Goal: Task Accomplishment & Management: Use online tool/utility

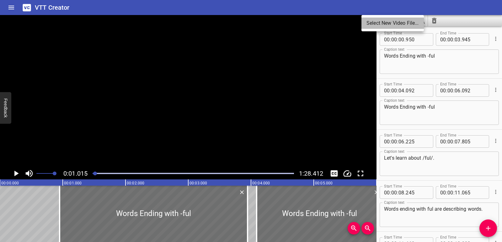
click at [371, 19] on li "Select New Video File..." at bounding box center [392, 23] width 62 height 11
click at [434, 20] on icon "Clear captions" at bounding box center [434, 21] width 4 height 6
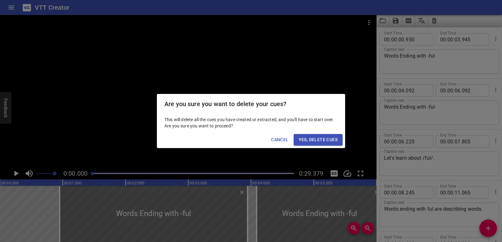
click at [331, 141] on span "Yes, Delete Cues" at bounding box center [318, 140] width 39 height 8
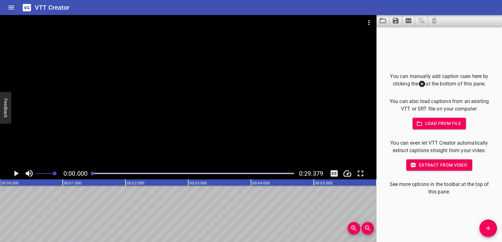
click at [487, 224] on button "Add Cue" at bounding box center [488, 229] width 18 height 18
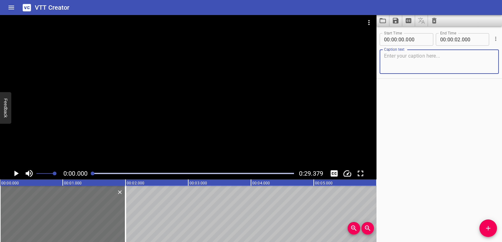
click at [16, 174] on icon "Play/Pause" at bounding box center [16, 174] width 4 height 6
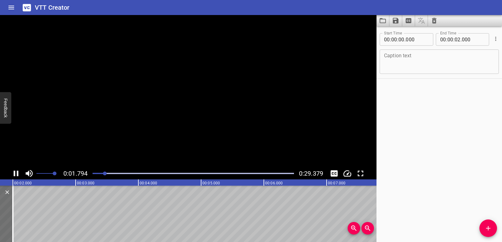
click at [16, 174] on icon "Play/Pause" at bounding box center [15, 173] width 9 height 9
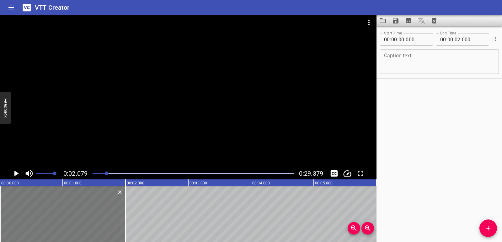
click at [76, 220] on div at bounding box center [62, 214] width 125 height 56
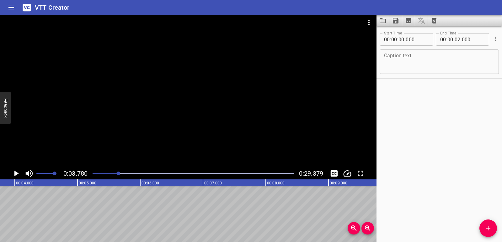
scroll to position [0, 237]
click at [441, 61] on textarea at bounding box center [439, 62] width 110 height 18
type textarea "d"
click at [434, 117] on div "Start Time 00 : 00 : 00 . 000 Start Time End Time 00 : 00 : 02 . 000 End Time C…" at bounding box center [438, 134] width 125 height 216
drag, startPoint x: 112, startPoint y: 175, endPoint x: 90, endPoint y: 173, distance: 22.0
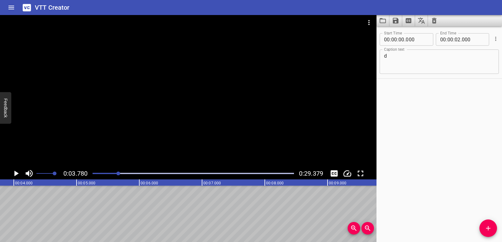
click at [90, 173] on div at bounding box center [193, 173] width 209 height 9
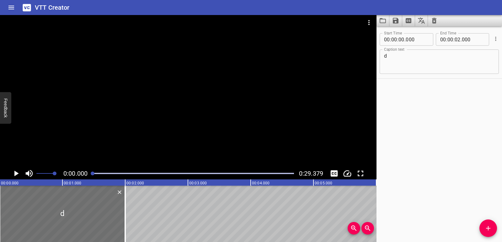
scroll to position [0, 0]
click at [17, 173] on icon "Play/Pause" at bounding box center [16, 174] width 4 height 6
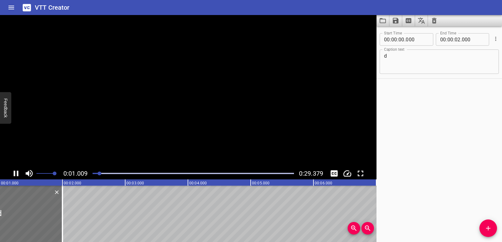
click at [17, 173] on icon "Play/Pause" at bounding box center [15, 173] width 9 height 9
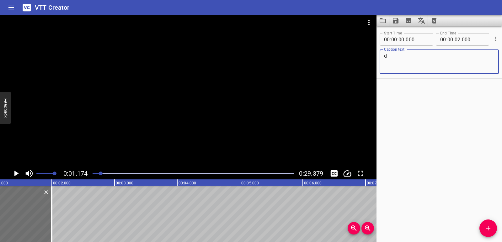
drag, startPoint x: 410, startPoint y: 56, endPoint x: 363, endPoint y: 58, distance: 46.8
click at [363, 58] on main "0:01.174 0:29.379 00:00.000 00:01.000 00:02.000 00:03.000 00:04.000 00:05.000 0…" at bounding box center [251, 128] width 502 height 227
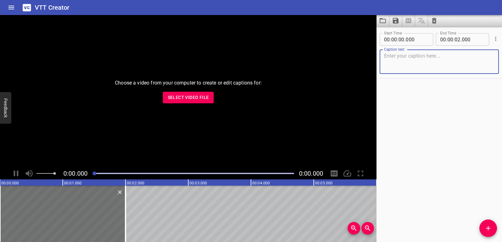
click at [198, 103] on button "Select Video File" at bounding box center [188, 98] width 51 height 12
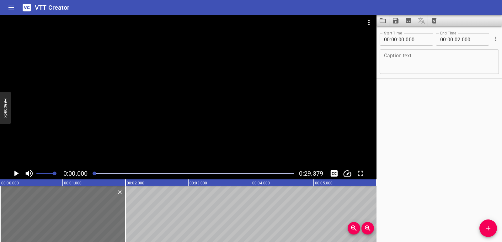
click at [419, 71] on div "Caption text" at bounding box center [439, 62] width 119 height 24
click at [392, 64] on textarea at bounding box center [439, 62] width 110 height 18
paste textarea "Energy Transfer and Transformation"
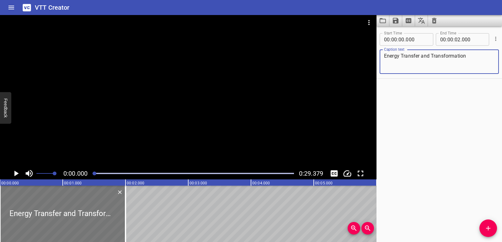
type textarea "Energy Transfer and Transformation"
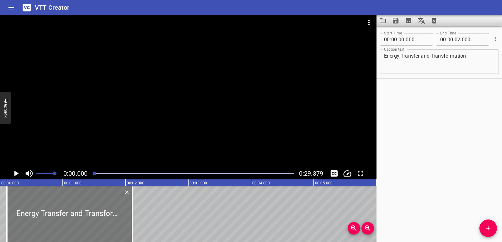
drag, startPoint x: 75, startPoint y: 213, endPoint x: 82, endPoint y: 212, distance: 7.0
click at [82, 212] on div at bounding box center [69, 214] width 125 height 56
type input "110"
click at [17, 176] on icon "Play/Pause" at bounding box center [15, 173] width 9 height 9
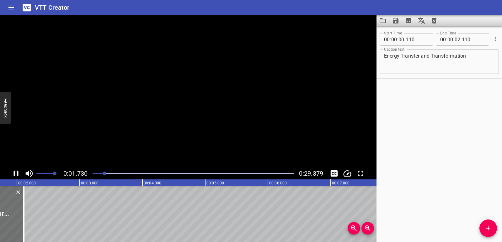
click at [17, 176] on icon "Play/Pause" at bounding box center [16, 174] width 5 height 6
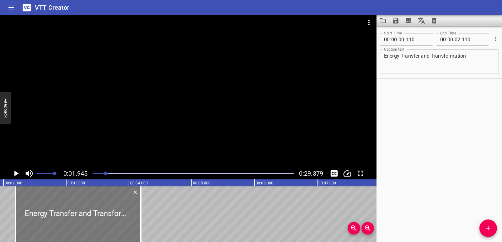
drag, startPoint x: 0, startPoint y: 208, endPoint x: 130, endPoint y: 208, distance: 130.5
click at [130, 208] on div at bounding box center [77, 214] width 125 height 56
type input "02"
type input "190"
type input "04"
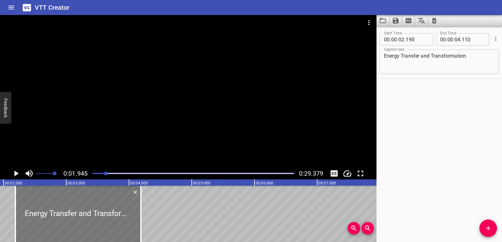
type input "190"
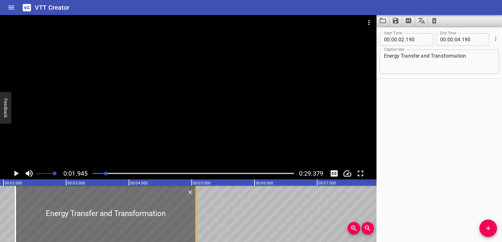
drag, startPoint x: 141, startPoint y: 208, endPoint x: 196, endPoint y: 209, distance: 54.9
click at [196, 209] on div at bounding box center [196, 214] width 6 height 56
type input "05"
type input "065"
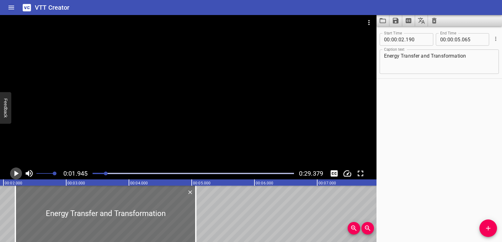
click at [16, 173] on icon "Play/Pause" at bounding box center [16, 174] width 4 height 6
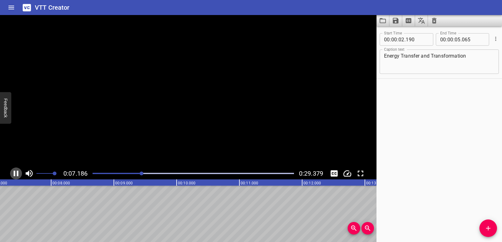
click at [16, 173] on icon "Play/Pause" at bounding box center [15, 173] width 9 height 9
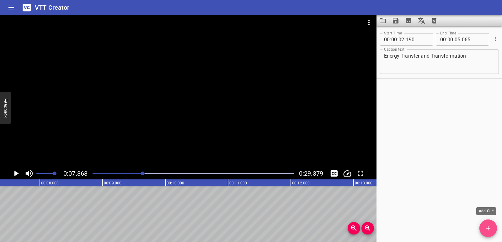
click at [496, 232] on span "Add Cue" at bounding box center [488, 229] width 18 height 8
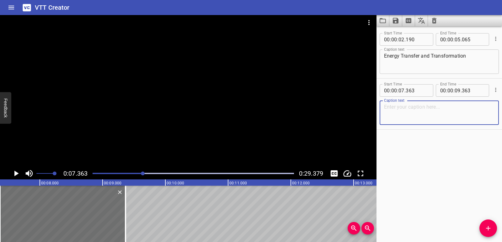
paste textarea "When the fireworks explode, the energy is changing or transforming."
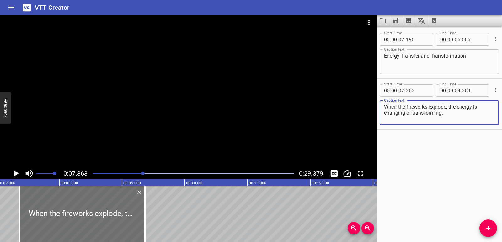
scroll to position [0, 436]
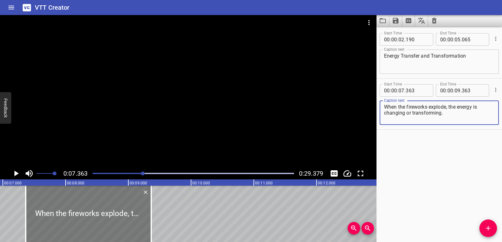
type textarea "When the fireworks explode, the energy is changing or transforming."
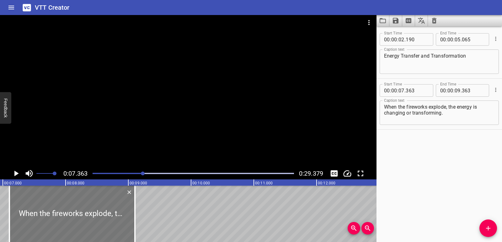
drag, startPoint x: 102, startPoint y: 217, endPoint x: 85, endPoint y: 218, distance: 16.7
click at [85, 218] on div at bounding box center [71, 214] width 125 height 56
type input "098"
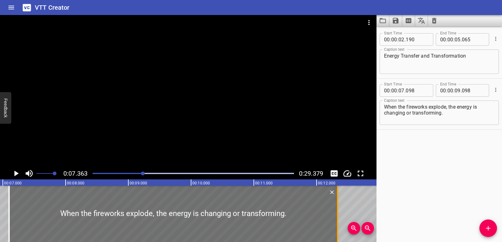
drag, startPoint x: 133, startPoint y: 215, endPoint x: 337, endPoint y: 215, distance: 203.2
click at [337, 215] on div at bounding box center [337, 214] width 6 height 56
type input "12"
type input "338"
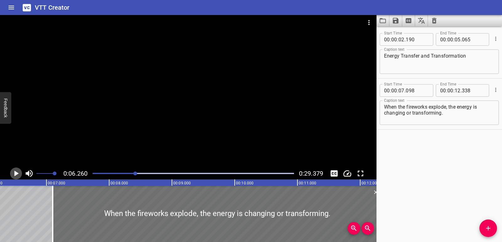
click at [13, 175] on icon "Play/Pause" at bounding box center [15, 173] width 9 height 9
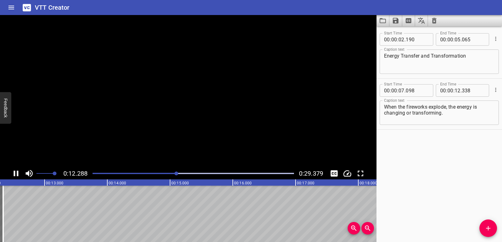
click at [13, 175] on icon "Play/Pause" at bounding box center [15, 173] width 9 height 9
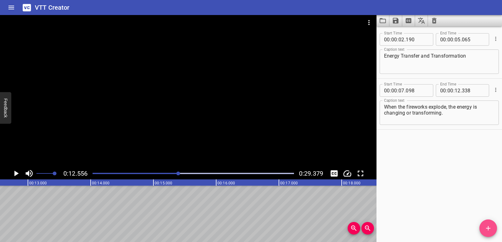
click at [487, 222] on button "Add Cue" at bounding box center [488, 229] width 18 height 18
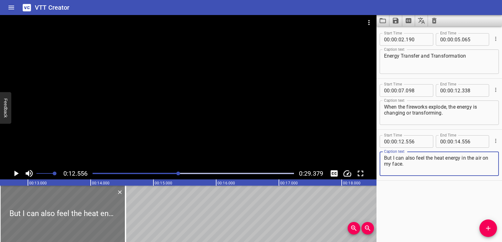
type textarea "But I can also feel the heat energy in the air on my face."
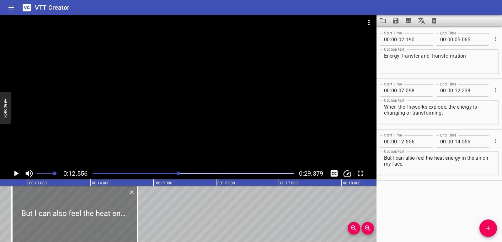
drag, startPoint x: 92, startPoint y: 204, endPoint x: 95, endPoint y: 206, distance: 3.8
click at [97, 206] on div at bounding box center [74, 214] width 125 height 56
type input "716"
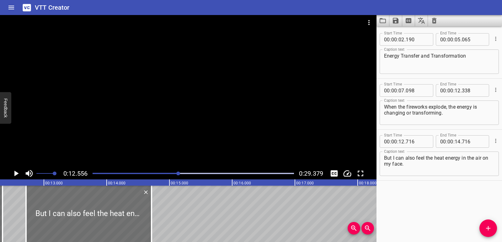
scroll to position [0, 765]
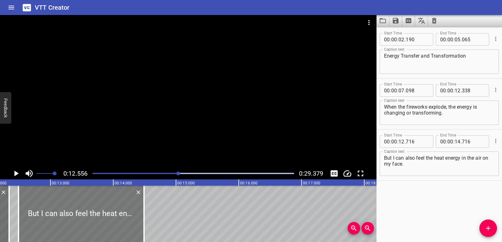
drag, startPoint x: 98, startPoint y: 216, endPoint x: 84, endPoint y: 214, distance: 14.3
click at [84, 214] on div at bounding box center [81, 214] width 125 height 56
type input "491"
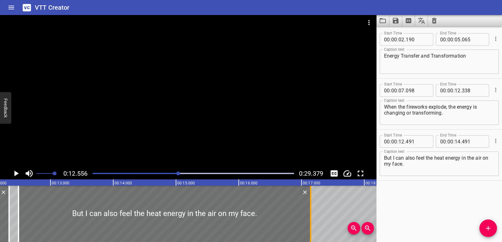
drag, startPoint x: 144, startPoint y: 217, endPoint x: 310, endPoint y: 216, distance: 166.5
click at [310, 216] on div at bounding box center [310, 214] width 1 height 56
type input "17"
type input "146"
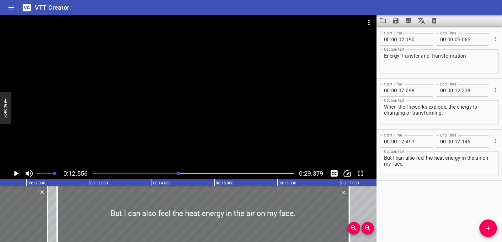
scroll to position [0, 707]
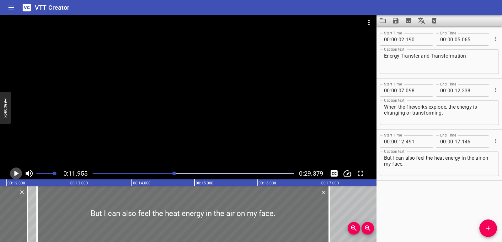
click at [17, 172] on icon "Play/Pause" at bounding box center [15, 173] width 9 height 9
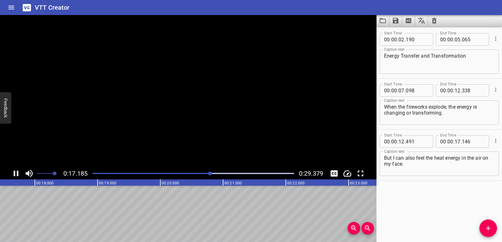
click at [17, 172] on icon "Play/Pause" at bounding box center [16, 174] width 5 height 6
click at [486, 230] on icon "Add Cue" at bounding box center [488, 229] width 8 height 8
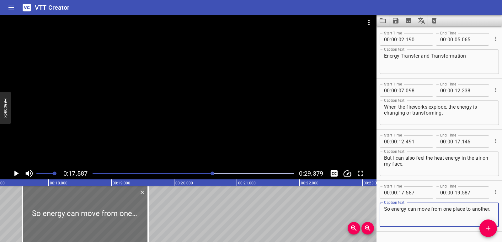
scroll to position [0, 1077]
type textarea "So energy can move from one place to another."
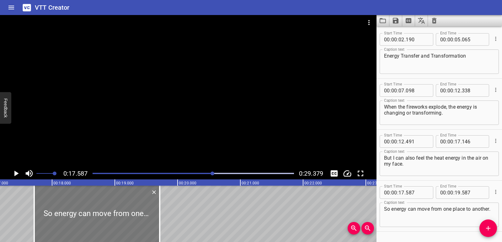
drag, startPoint x: 123, startPoint y: 213, endPoint x: 131, endPoint y: 214, distance: 8.2
click at [131, 214] on div at bounding box center [96, 214] width 125 height 56
type input "717"
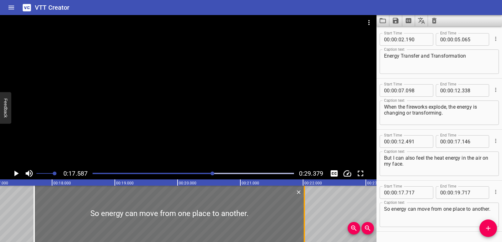
drag, startPoint x: 159, startPoint y: 212, endPoint x: 304, endPoint y: 215, distance: 144.9
click at [304, 215] on div at bounding box center [304, 214] width 1 height 56
type input "22"
type input "027"
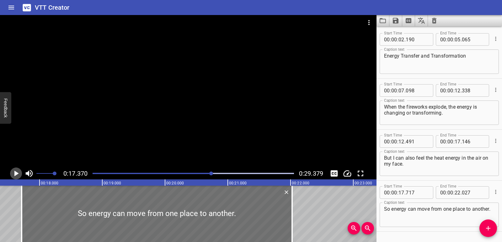
click at [11, 173] on button "Play/Pause" at bounding box center [16, 174] width 12 height 12
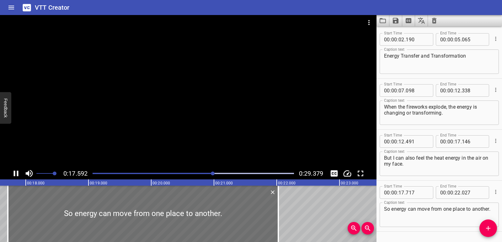
scroll to position [18, 0]
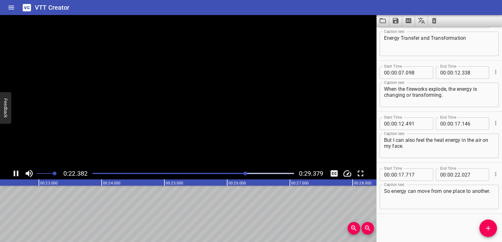
click at [11, 173] on button "Play/Pause" at bounding box center [16, 174] width 12 height 12
click at [486, 227] on icon "Add Cue" at bounding box center [488, 229] width 8 height 8
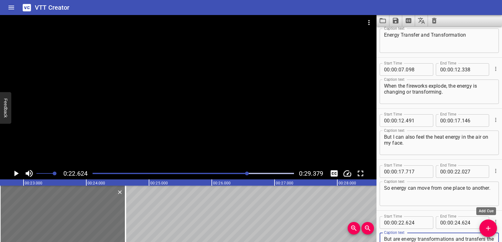
scroll to position [27, 0]
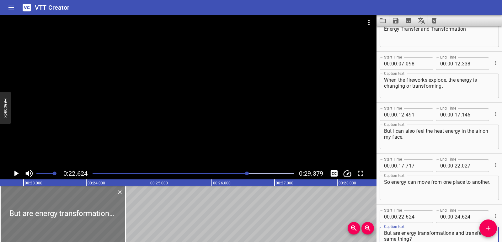
type textarea "But are energy transformations and transfers the same thing?"
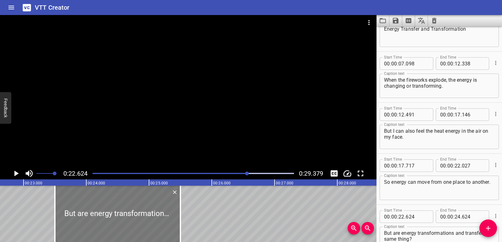
drag, startPoint x: 70, startPoint y: 218, endPoint x: 125, endPoint y: 217, distance: 54.9
click at [125, 217] on div at bounding box center [117, 214] width 125 height 56
type input "23"
type input "499"
type input "25"
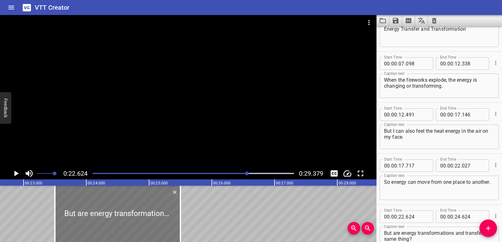
type input "499"
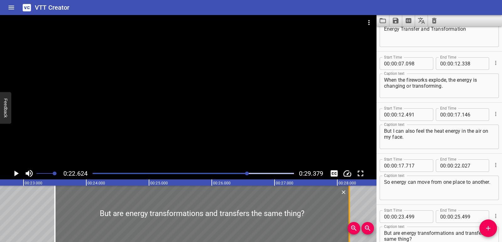
drag, startPoint x: 181, startPoint y: 211, endPoint x: 351, endPoint y: 210, distance: 169.4
click at [351, 210] on div at bounding box center [349, 214] width 6 height 56
type input "28"
type input "199"
click at [3, 222] on div "Energy Transfer and Transformation When the fireworks explode, the energy is ch…" at bounding box center [463, 214] width 3764 height 56
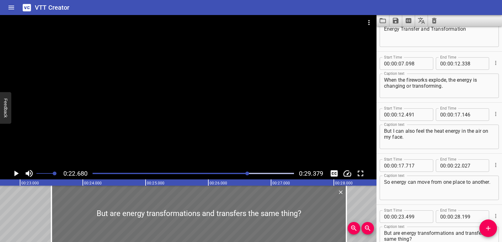
click at [17, 175] on icon "Play/Pause" at bounding box center [16, 174] width 4 height 6
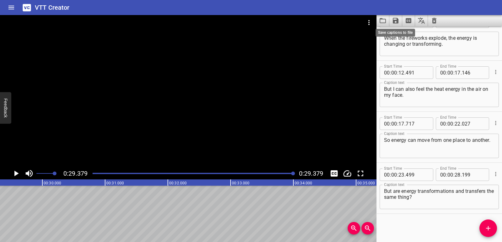
scroll to position [0, 1843]
click at [396, 24] on icon "Save captions to file" at bounding box center [396, 21] width 6 height 6
click at [401, 34] on li "Save to VTT file" at bounding box center [412, 34] width 46 height 11
click at [439, 22] on button "Clear captions" at bounding box center [434, 20] width 13 height 11
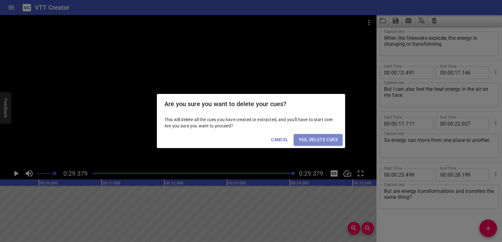
click at [327, 136] on span "Yes, Delete Cues" at bounding box center [318, 140] width 39 height 8
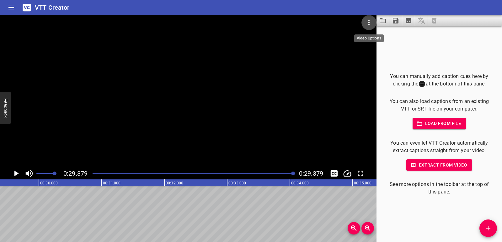
click at [368, 24] on icon "Video Options" at bounding box center [369, 23] width 8 height 8
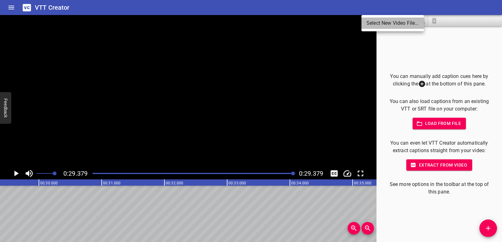
click at [368, 24] on li "Select New Video File..." at bounding box center [392, 23] width 62 height 11
click at [385, 20] on li "Select New Video File..." at bounding box center [392, 23] width 62 height 11
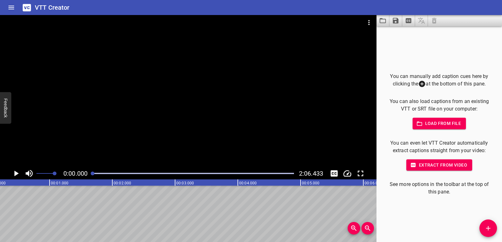
scroll to position [0, 0]
click at [17, 172] on icon "Play/Pause" at bounding box center [15, 173] width 9 height 9
click at [17, 172] on icon "Play/Pause" at bounding box center [16, 174] width 5 height 6
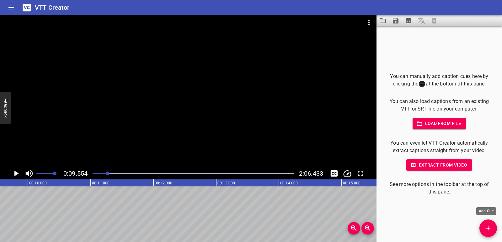
click at [487, 235] on button "Add Cue" at bounding box center [488, 229] width 18 height 18
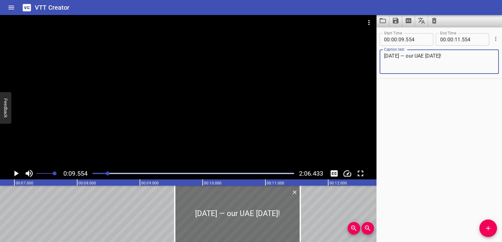
scroll to position [0, 415]
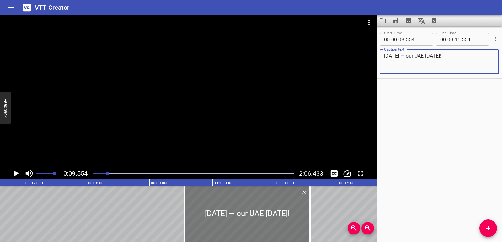
type textarea "[DATE] — our UAE [DATE]!"
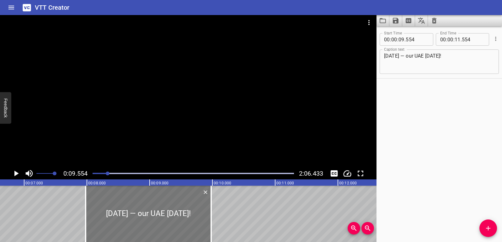
drag, startPoint x: 242, startPoint y: 213, endPoint x: 144, endPoint y: 213, distance: 98.8
click at [144, 213] on div at bounding box center [148, 214] width 125 height 56
type input "07"
type input "979"
type input "09"
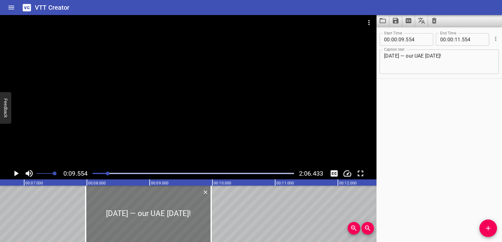
type input "979"
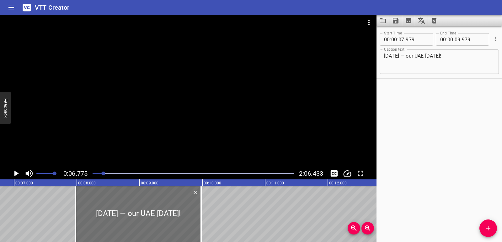
click at [14, 174] on icon "Play/Pause" at bounding box center [16, 174] width 4 height 6
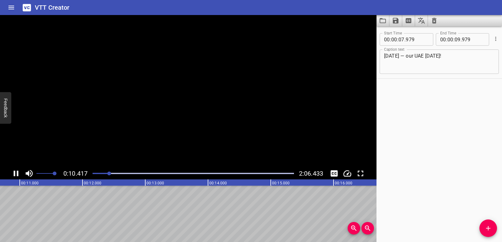
click at [17, 173] on icon "Play/Pause" at bounding box center [16, 174] width 5 height 6
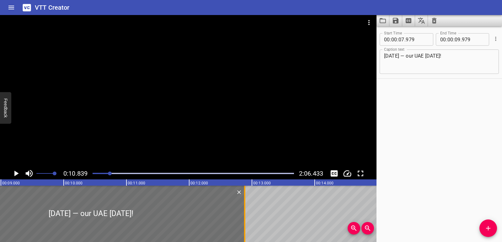
drag, startPoint x: 63, startPoint y: 216, endPoint x: 245, endPoint y: 210, distance: 182.0
click at [246, 210] on div at bounding box center [245, 214] width 6 height 56
type input "12"
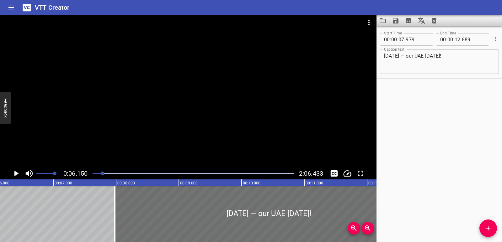
click at [13, 175] on icon "Play/Pause" at bounding box center [15, 173] width 9 height 9
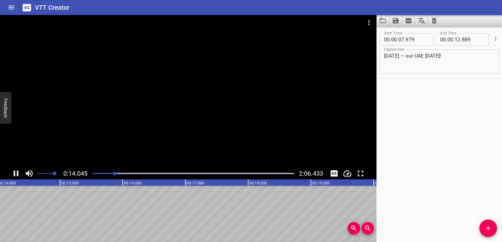
click at [14, 175] on icon "Play/Pause" at bounding box center [16, 174] width 5 height 6
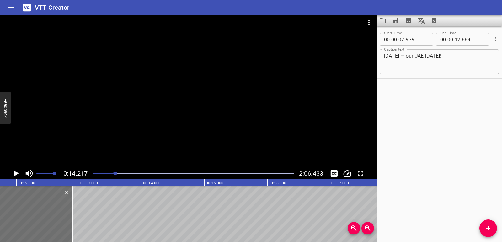
scroll to position [0, 649]
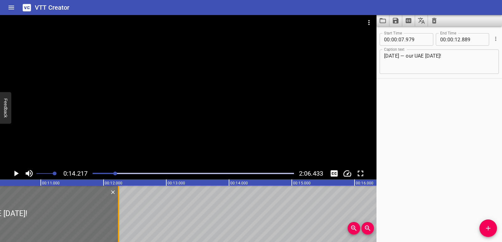
drag, startPoint x: 157, startPoint y: 228, endPoint x: 118, endPoint y: 222, distance: 39.4
click at [118, 222] on div at bounding box center [118, 214] width 6 height 56
type input "239"
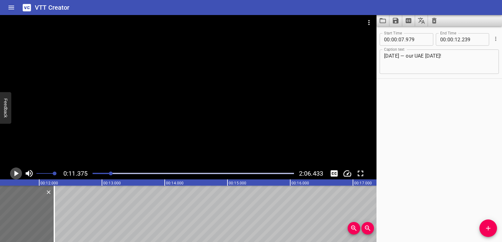
click at [16, 178] on icon "Play/Pause" at bounding box center [15, 173] width 9 height 9
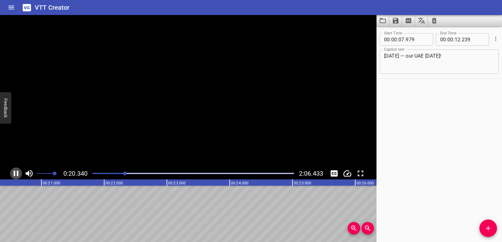
click at [16, 178] on icon "Play/Pause" at bounding box center [15, 173] width 9 height 9
click at [490, 228] on icon "Add Cue" at bounding box center [488, 229] width 8 height 8
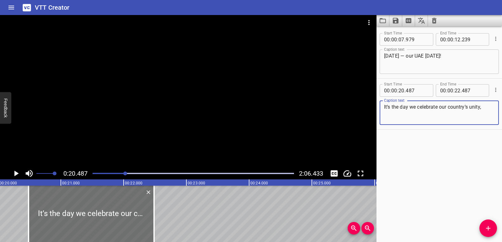
scroll to position [0, 1237]
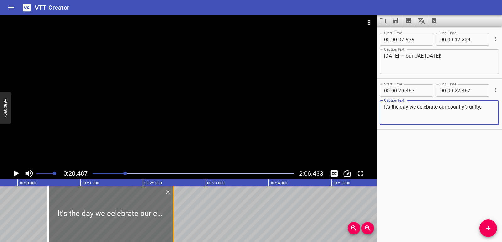
type textarea "It’s the day we celebrate our country’s unity,"
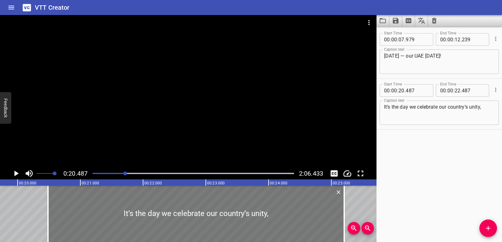
drag, startPoint x: 174, startPoint y: 213, endPoint x: 328, endPoint y: 209, distance: 154.4
click at [345, 212] on div at bounding box center [343, 214] width 1 height 56
type input "25"
type input "212"
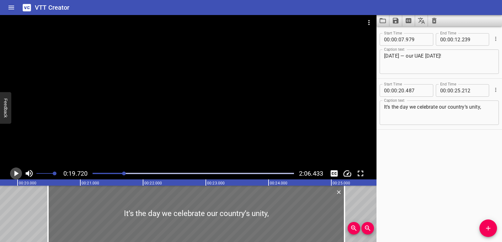
click at [14, 177] on icon "Play/Pause" at bounding box center [15, 173] width 9 height 9
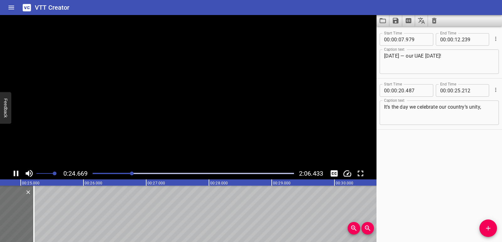
click at [14, 177] on icon "Play/Pause" at bounding box center [15, 173] width 9 height 9
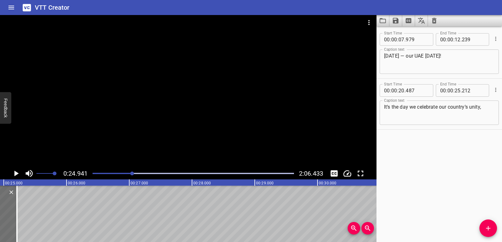
click at [488, 112] on textarea "It’s the day we celebrate our country’s unity," at bounding box center [439, 113] width 110 height 18
paste textarea "achievements, and heritage."
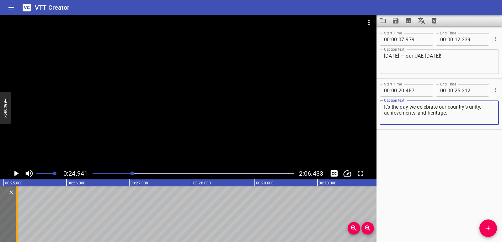
type textarea "It’s the day we celebrate our country’s unity, achievements, and heritage."
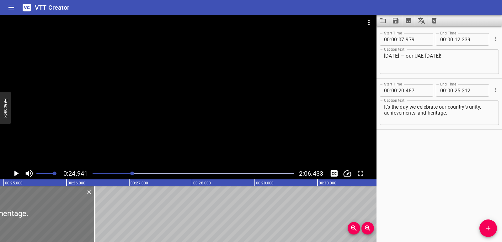
drag, startPoint x: 17, startPoint y: 209, endPoint x: 88, endPoint y: 218, distance: 72.1
click at [95, 213] on div at bounding box center [94, 214] width 1 height 56
type input "26"
type input "457"
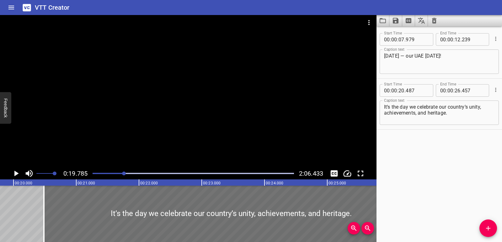
click at [16, 173] on icon "Play/Pause" at bounding box center [16, 174] width 4 height 6
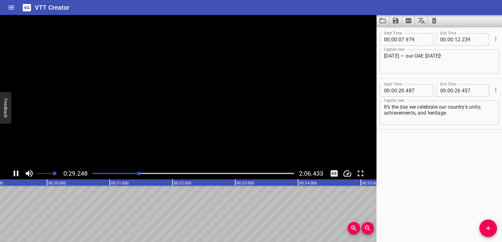
click at [17, 173] on icon "Play/Pause" at bounding box center [16, 174] width 5 height 6
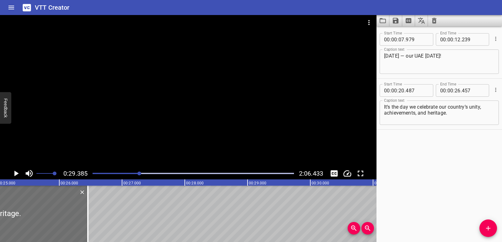
scroll to position [0, 1465]
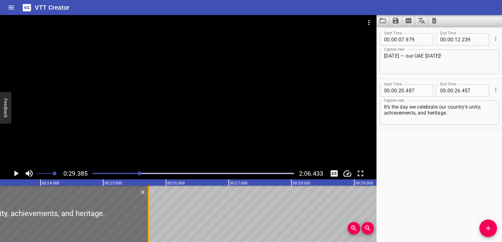
drag, startPoint x: 194, startPoint y: 218, endPoint x: 148, endPoint y: 217, distance: 46.1
click at [148, 217] on div at bounding box center [148, 214] width 1 height 56
type input "25"
type input "722"
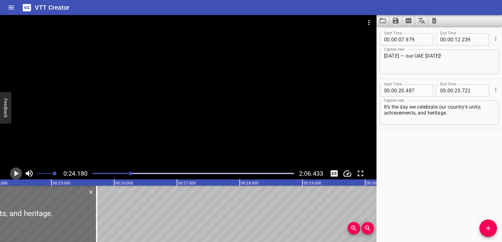
click at [14, 175] on icon "Play/Pause" at bounding box center [15, 173] width 9 height 9
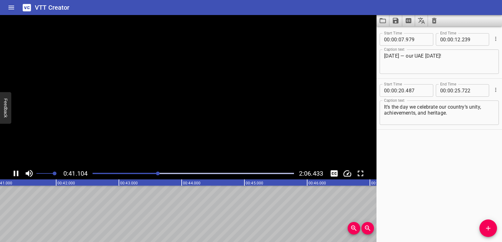
scroll to position [0, 2595]
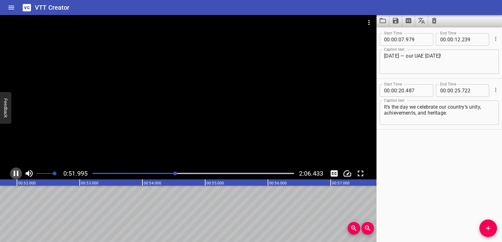
click at [17, 172] on icon "Play/Pause" at bounding box center [15, 173] width 9 height 9
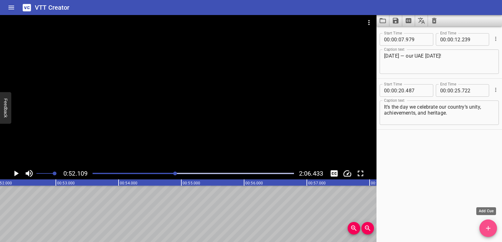
click at [491, 229] on icon "Add Cue" at bounding box center [488, 229] width 8 height 8
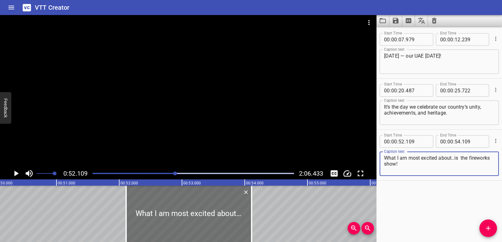
scroll to position [0, 3133]
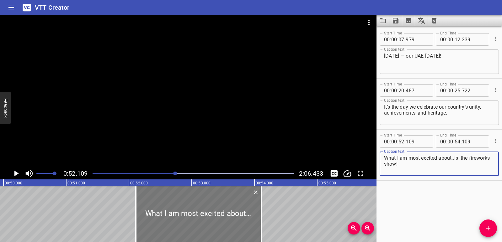
type textarea "What I am most excited about..is the fireworks show!"
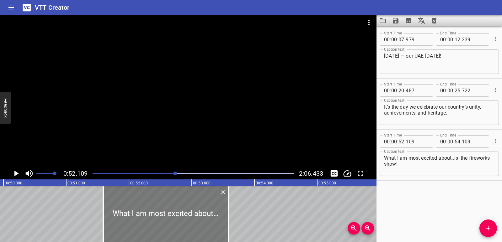
drag, startPoint x: 178, startPoint y: 221, endPoint x: 146, endPoint y: 219, distance: 32.7
click at [146, 219] on div at bounding box center [165, 214] width 125 height 56
type input "51"
type input "589"
type input "53"
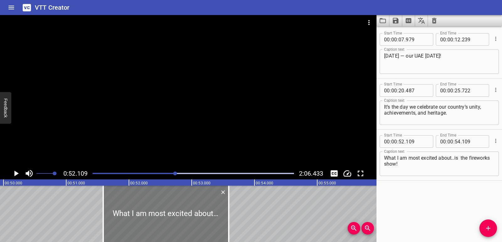
type input "589"
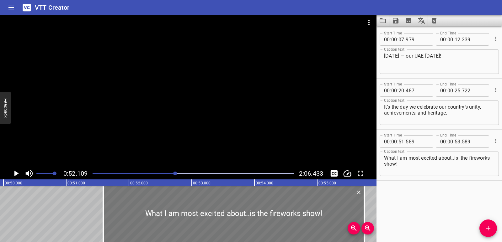
drag, startPoint x: 232, startPoint y: 207, endPoint x: 318, endPoint y: 207, distance: 85.6
click at [364, 203] on div at bounding box center [364, 214] width 1 height 56
type input "55"
type input "744"
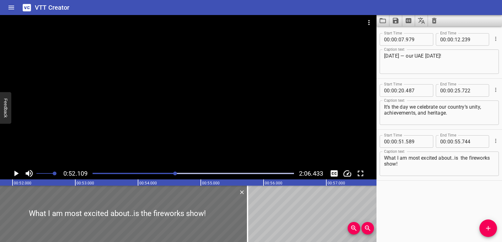
scroll to position [0, 3259]
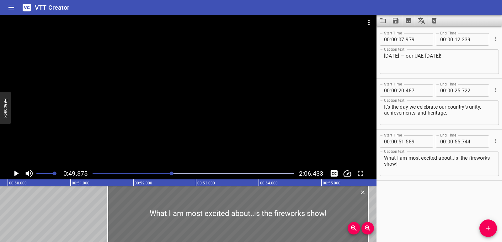
click at [16, 175] on icon "Play/Pause" at bounding box center [16, 174] width 4 height 6
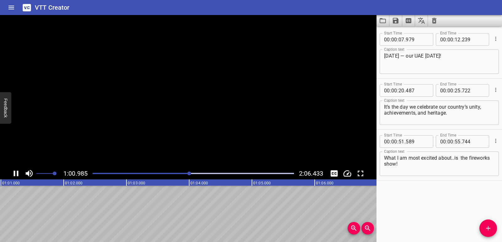
click at [17, 175] on icon "Play/Pause" at bounding box center [16, 174] width 5 height 6
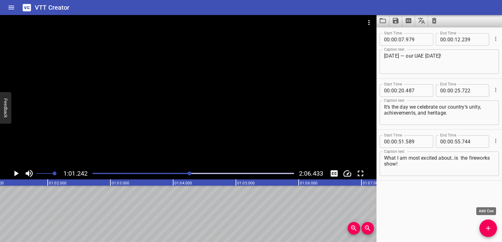
click at [488, 229] on icon "Add Cue" at bounding box center [488, 228] width 4 height 4
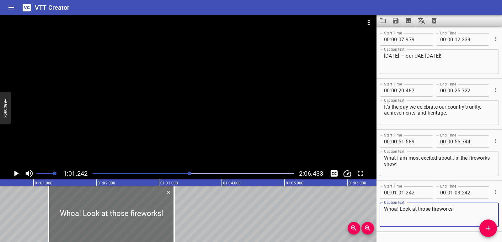
scroll to position [0, 3764]
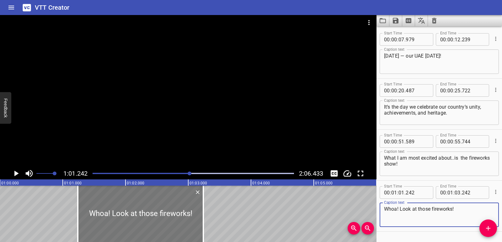
type textarea "Whoa! Look at those fireworks!"
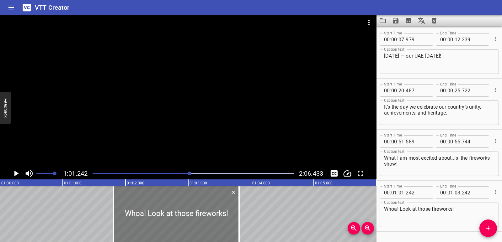
drag, startPoint x: 131, startPoint y: 218, endPoint x: 167, endPoint y: 219, distance: 35.8
click at [167, 219] on div at bounding box center [176, 214] width 125 height 56
type input "812"
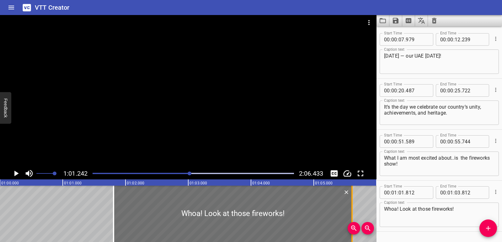
drag, startPoint x: 241, startPoint y: 213, endPoint x: 357, endPoint y: 199, distance: 116.8
click at [355, 199] on div at bounding box center [352, 214] width 6 height 56
type input "05"
type input "662"
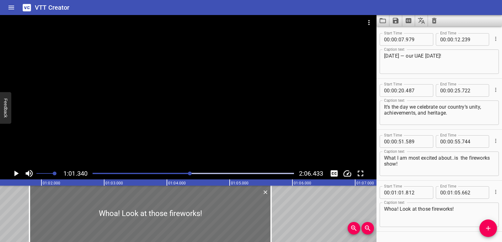
click at [10, 175] on button "Play/Pause" at bounding box center [16, 174] width 12 height 12
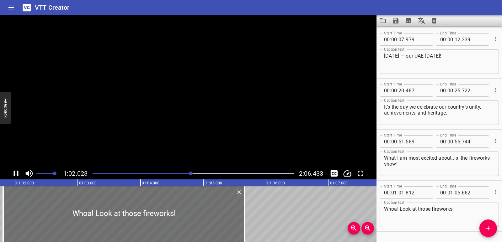
scroll to position [18, 0]
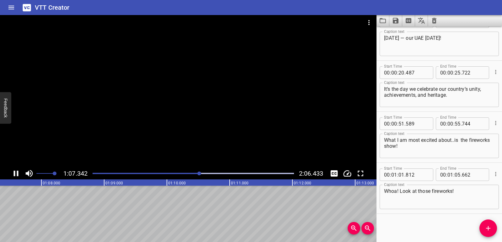
click at [11, 175] on button "Play/Pause" at bounding box center [16, 174] width 12 height 12
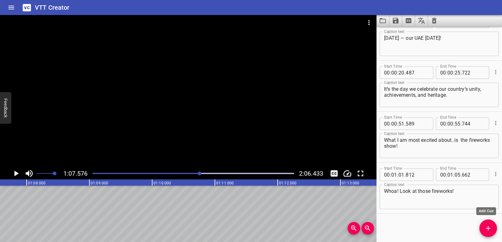
click at [489, 235] on button "Add Cue" at bounding box center [488, 229] width 18 height 18
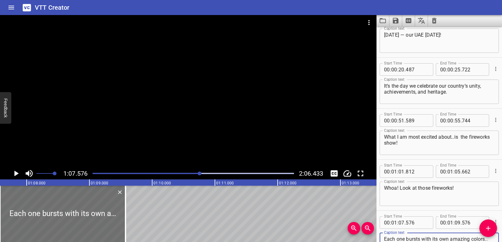
scroll to position [0, 4093]
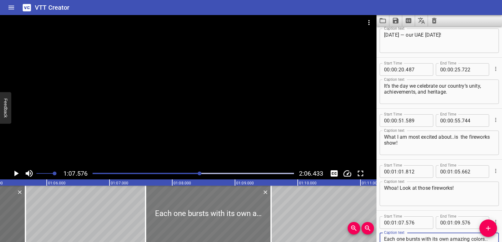
type textarea "Each one bursts with its own amazing colors.."
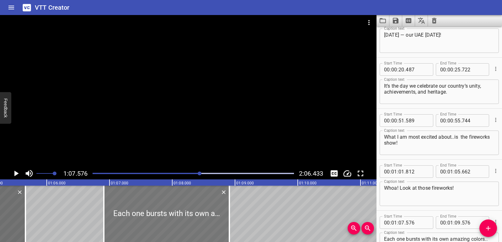
drag, startPoint x: 189, startPoint y: 218, endPoint x: 148, endPoint y: 213, distance: 42.0
click at [148, 213] on div at bounding box center [166, 214] width 125 height 56
type input "06"
type input "911"
type input "08"
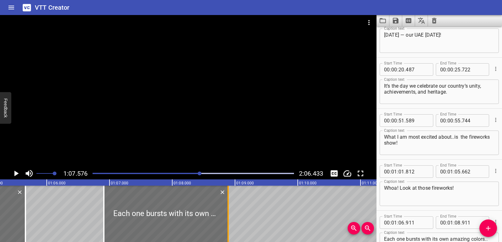
click at [227, 211] on div at bounding box center [228, 214] width 6 height 56
type input "891"
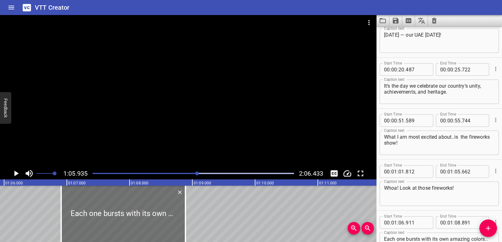
click at [13, 173] on icon "Play/Pause" at bounding box center [15, 173] width 9 height 9
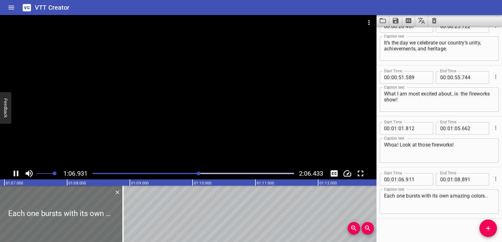
scroll to position [69, 0]
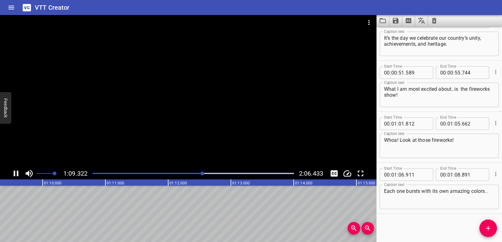
click at [14, 173] on icon "Play/Pause" at bounding box center [16, 174] width 5 height 6
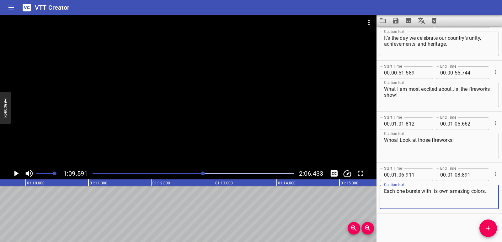
drag, startPoint x: 440, startPoint y: 193, endPoint x: 377, endPoint y: 192, distance: 62.7
click at [377, 192] on div "Start Time 00 : 01 : 06 . 911 Start Time End Time 00 : 01 : 08 . 891 End Time C…" at bounding box center [438, 188] width 125 height 51
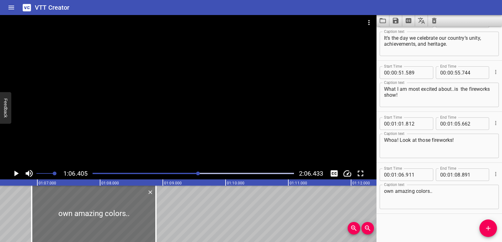
click at [13, 174] on icon "Play/Pause" at bounding box center [15, 173] width 9 height 9
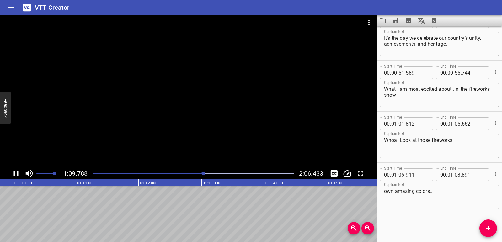
click at [14, 173] on icon "Play/Pause" at bounding box center [16, 174] width 5 height 6
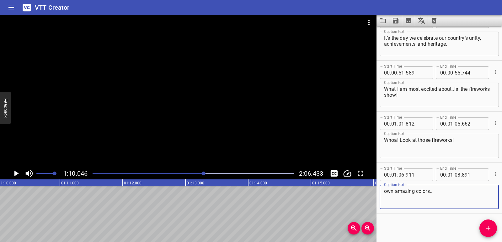
drag, startPoint x: 435, startPoint y: 193, endPoint x: 416, endPoint y: 191, distance: 19.3
click at [416, 191] on textarea "own amazing colors.." at bounding box center [439, 198] width 110 height 18
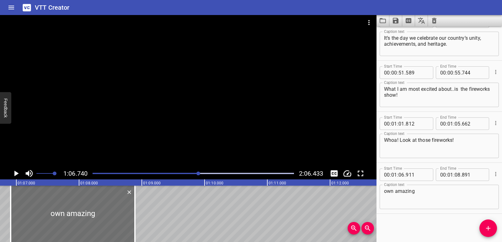
click at [19, 173] on icon "Play/Pause" at bounding box center [15, 173] width 9 height 9
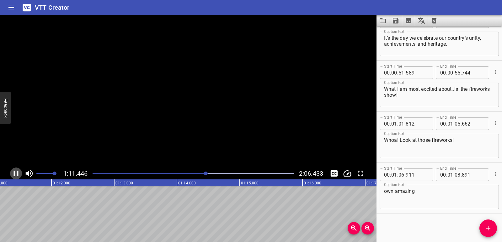
click at [19, 173] on icon "Play/Pause" at bounding box center [15, 173] width 9 height 9
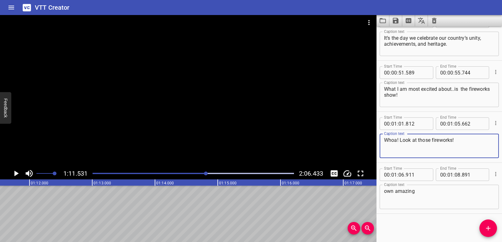
drag, startPoint x: 385, startPoint y: 141, endPoint x: 398, endPoint y: 142, distance: 13.3
click at [398, 142] on textarea "Whoa! Look at those fireworks!" at bounding box center [439, 146] width 110 height 18
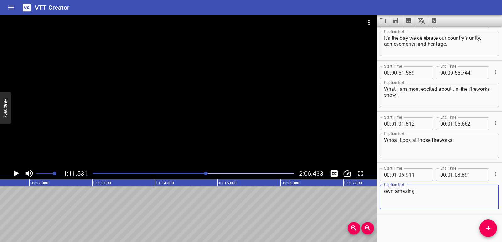
drag, startPoint x: 394, startPoint y: 193, endPoint x: 380, endPoint y: 194, distance: 14.1
click at [380, 194] on div "own amazing Caption text" at bounding box center [439, 197] width 119 height 24
paste textarea "Whoa!"
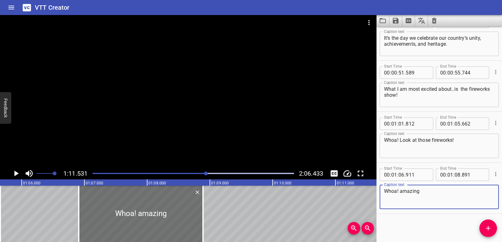
type textarea "Whoa! amazing"
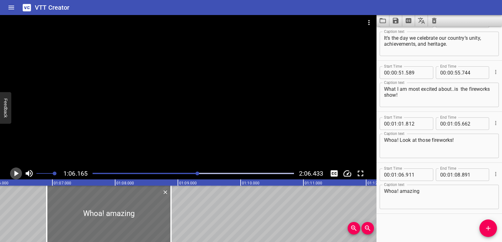
click at [17, 170] on icon "Play/Pause" at bounding box center [15, 173] width 9 height 9
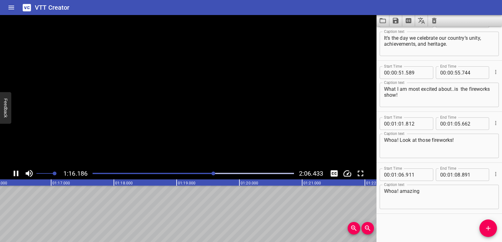
click at [17, 170] on icon "Play/Pause" at bounding box center [15, 173] width 9 height 9
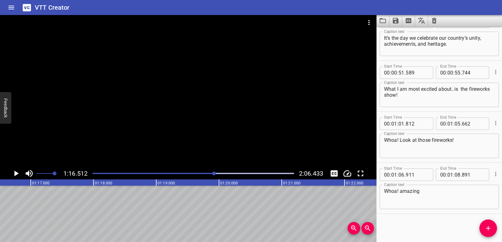
click at [495, 229] on span "Add Cue" at bounding box center [488, 229] width 18 height 8
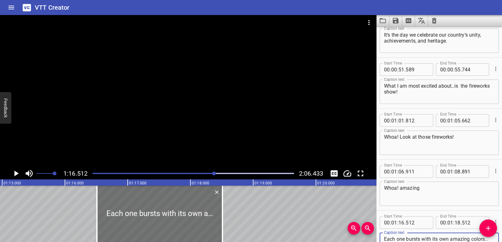
scroll to position [0, 4693]
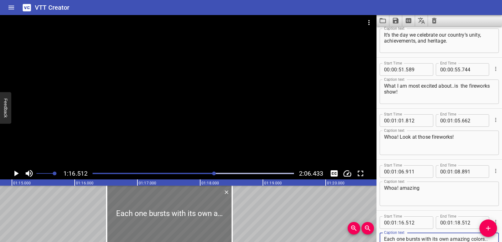
type textarea "Each one bursts with its own amazing colors.."
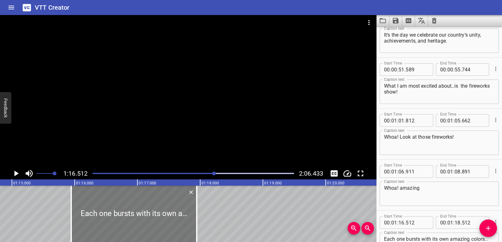
drag, startPoint x: 177, startPoint y: 223, endPoint x: 141, endPoint y: 222, distance: 35.4
click at [141, 222] on div at bounding box center [133, 214] width 125 height 56
type input "15"
type input "947"
type input "17"
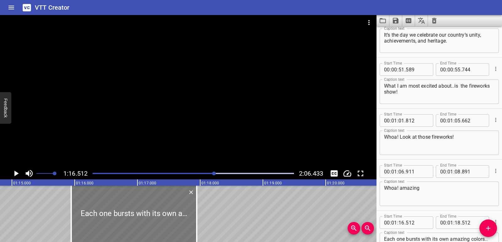
type input "947"
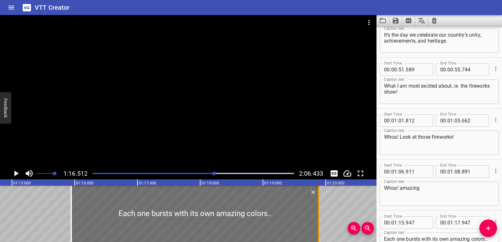
drag, startPoint x: 215, startPoint y: 215, endPoint x: 317, endPoint y: 207, distance: 101.9
click at [318, 208] on div at bounding box center [319, 214] width 6 height 56
type input "19"
type input "907"
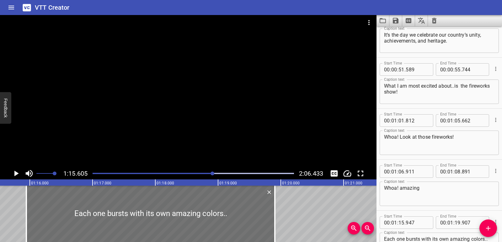
scroll to position [0, 4743]
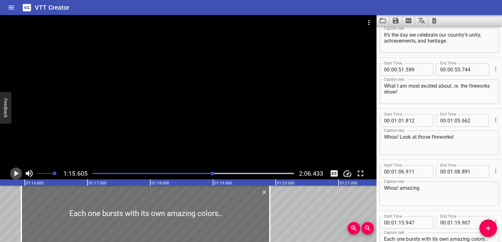
click at [17, 173] on icon "Play/Pause" at bounding box center [16, 174] width 4 height 6
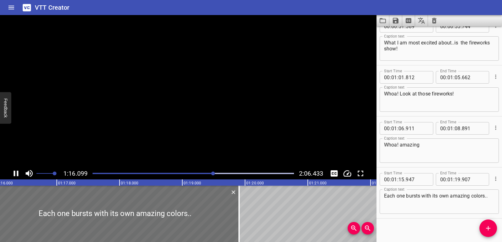
scroll to position [120, 0]
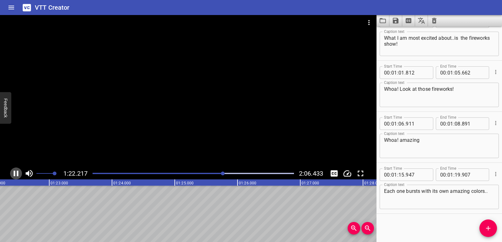
click at [18, 173] on icon "Play/Pause" at bounding box center [16, 174] width 5 height 6
click at [483, 227] on span "Add Cue" at bounding box center [488, 229] width 18 height 8
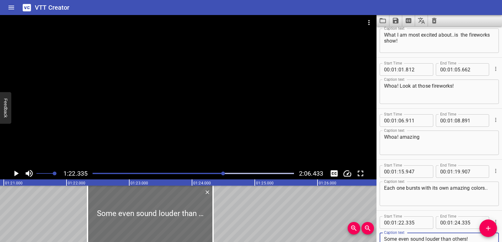
scroll to position [0, 5039]
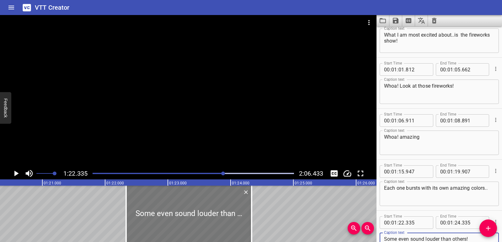
type textarea "Some even sound louder than others!"
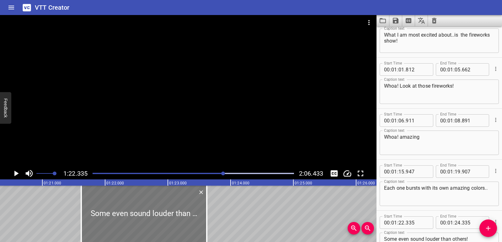
drag, startPoint x: 189, startPoint y: 216, endPoint x: 144, endPoint y: 218, distance: 44.9
click at [144, 218] on div at bounding box center [143, 214] width 125 height 56
type input "21"
type input "620"
type input "23"
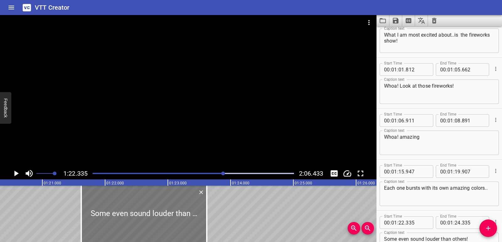
type input "620"
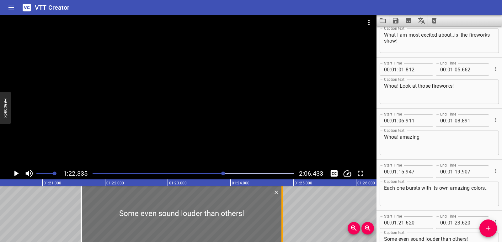
drag, startPoint x: 208, startPoint y: 207, endPoint x: 283, endPoint y: 210, distance: 75.3
click at [283, 210] on div at bounding box center [282, 214] width 6 height 56
type input "24"
type input "820"
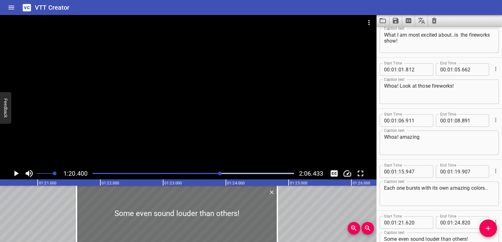
click at [17, 175] on icon "Play/Pause" at bounding box center [15, 173] width 9 height 9
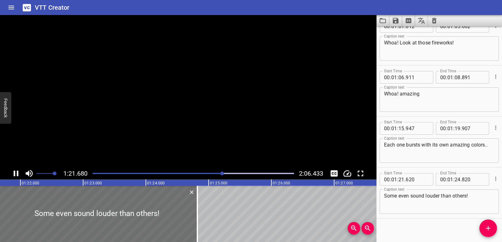
scroll to position [171, 0]
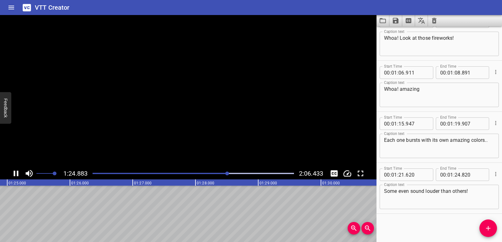
click at [17, 175] on icon "Play/Pause" at bounding box center [15, 173] width 9 height 9
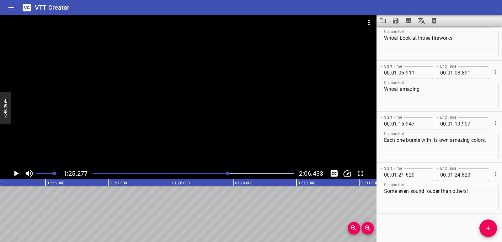
click at [491, 229] on icon "Add Cue" at bounding box center [488, 229] width 8 height 8
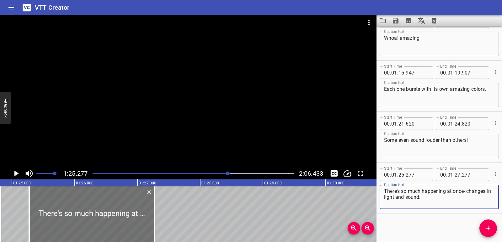
scroll to position [0, 5301]
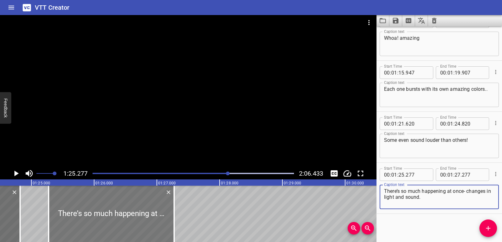
type textarea "There’s so much happening at once- changes in light and sound."
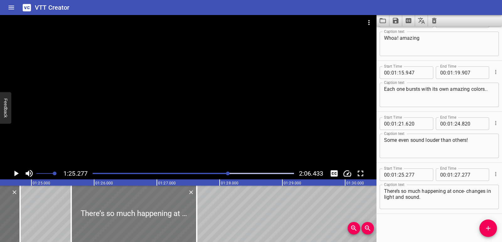
drag, startPoint x: 138, startPoint y: 204, endPoint x: 161, endPoint y: 203, distance: 23.3
click at [161, 203] on div at bounding box center [133, 214] width 125 height 56
type input "647"
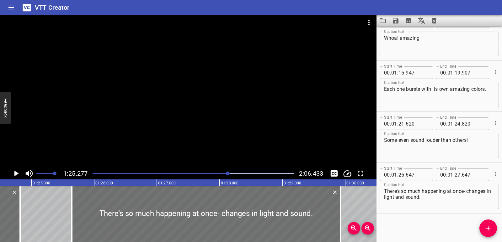
drag, startPoint x: 200, startPoint y: 204, endPoint x: 343, endPoint y: 204, distance: 143.3
click at [343, 204] on div at bounding box center [340, 214] width 6 height 56
type input "29"
type input "932"
click at [46, 219] on div "[DATE] — our UAE [DATE]! It’s the day we celebrate our country’s unity, achieve…" at bounding box center [344, 214] width 11291 height 56
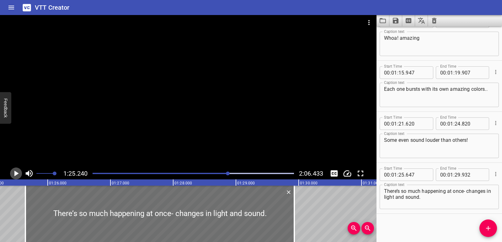
click at [16, 173] on icon "Play/Pause" at bounding box center [16, 174] width 4 height 6
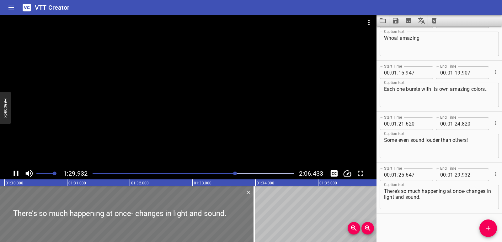
drag, startPoint x: 26, startPoint y: 210, endPoint x: 155, endPoint y: 217, distance: 129.1
click at [155, 217] on div at bounding box center [119, 214] width 269 height 56
type input "30"
type input "092"
type input "34"
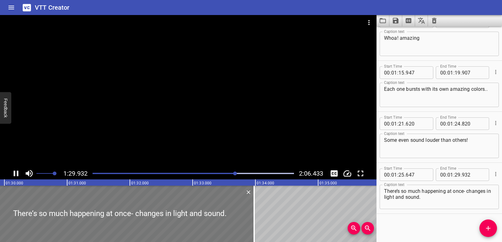
type input "377"
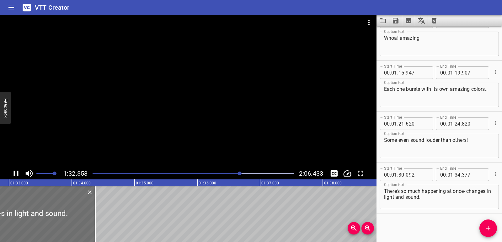
click at [16, 173] on icon "Play/Pause" at bounding box center [15, 173] width 9 height 9
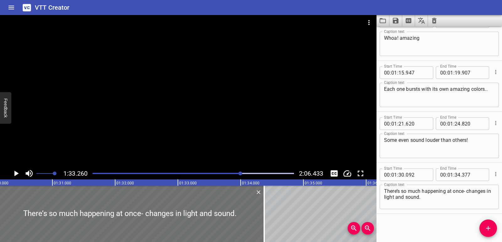
scroll to position [0, 5559]
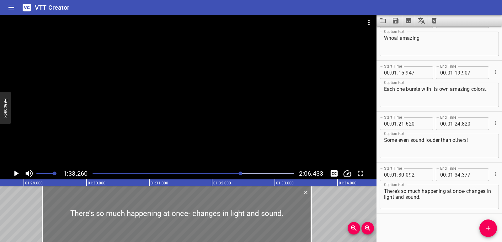
drag, startPoint x: 210, startPoint y: 219, endPoint x: 160, endPoint y: 218, distance: 49.9
click at [160, 218] on div at bounding box center [176, 214] width 269 height 56
type input "29"
type input "297"
type input "33"
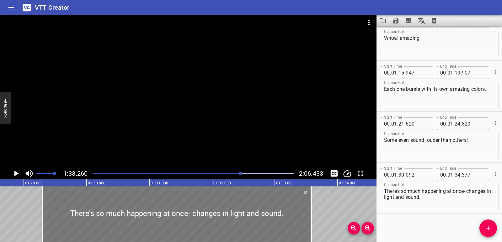
type input "582"
click at [0, 212] on div "[DATE] — our UAE [DATE]! It’s the day we celebrate our country’s unity, achieve…" at bounding box center [86, 214] width 11291 height 56
click at [16, 172] on icon "Play/Pause" at bounding box center [16, 174] width 4 height 6
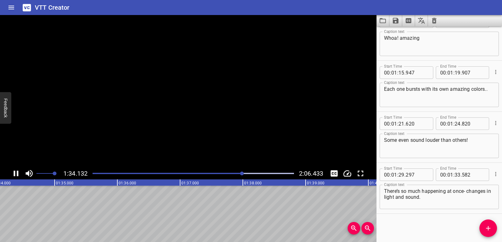
click at [16, 172] on icon "Play/Pause" at bounding box center [15, 173] width 9 height 9
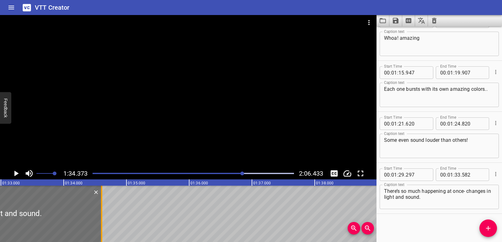
drag, startPoint x: 37, startPoint y: 217, endPoint x: 103, endPoint y: 219, distance: 65.9
click at [102, 219] on div at bounding box center [101, 214] width 1 height 56
type input "34"
type input "632"
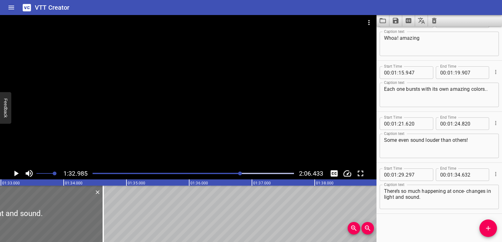
click at [16, 174] on icon "Play/Pause" at bounding box center [16, 174] width 4 height 6
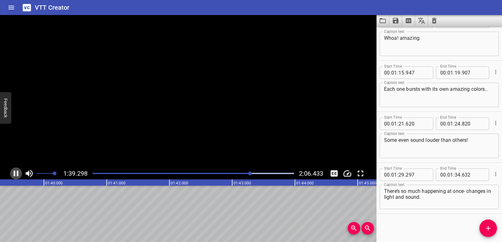
click at [16, 174] on icon "Play/Pause" at bounding box center [15, 173] width 9 height 9
drag, startPoint x: 491, startPoint y: 231, endPoint x: 476, endPoint y: 222, distance: 17.4
click at [491, 231] on icon "Add Cue" at bounding box center [488, 229] width 8 height 8
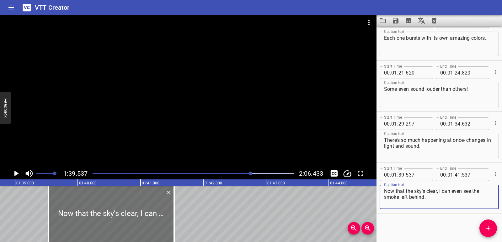
scroll to position [0, 6176]
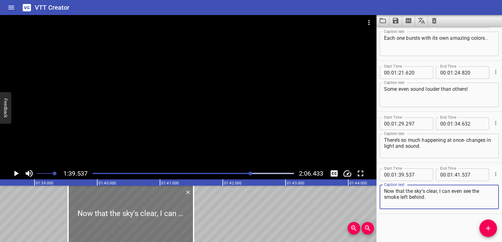
type textarea "Now that the sky’s clear, I can even see the smoke left behind."
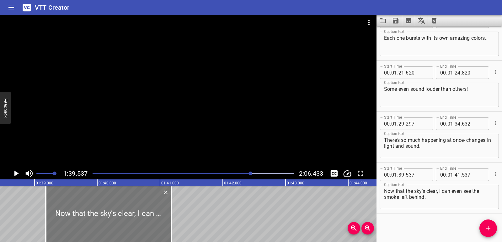
drag, startPoint x: 183, startPoint y: 222, endPoint x: 161, endPoint y: 224, distance: 22.3
click at [161, 224] on div at bounding box center [108, 214] width 125 height 56
type input "182"
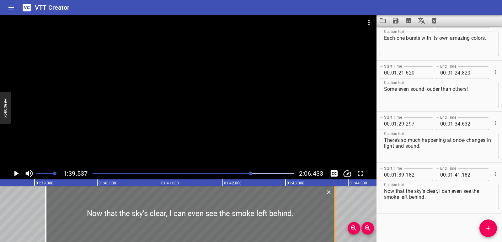
drag, startPoint x: 172, startPoint y: 214, endPoint x: 335, endPoint y: 207, distance: 163.2
click at [335, 208] on div at bounding box center [334, 214] width 6 height 56
type input "43"
type input "787"
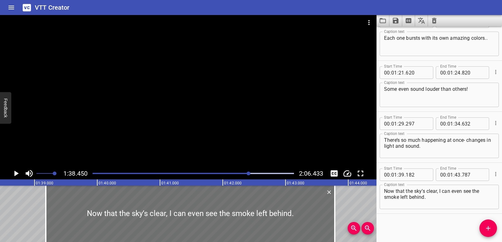
click at [18, 174] on icon "Play/Pause" at bounding box center [15, 173] width 9 height 9
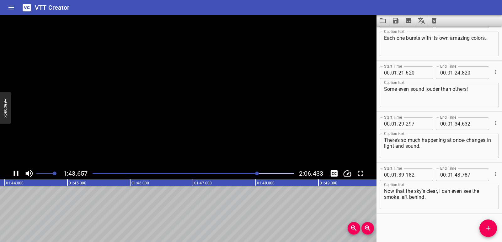
click at [18, 174] on icon "Play/Pause" at bounding box center [16, 174] width 5 height 6
click at [16, 174] on icon "Play/Pause" at bounding box center [16, 174] width 4 height 6
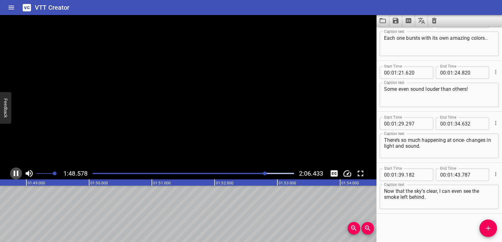
click at [16, 174] on icon "Play/Pause" at bounding box center [15, 173] width 9 height 9
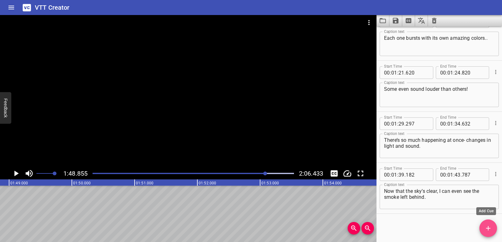
click at [494, 234] on button "Add Cue" at bounding box center [488, 229] width 18 height 18
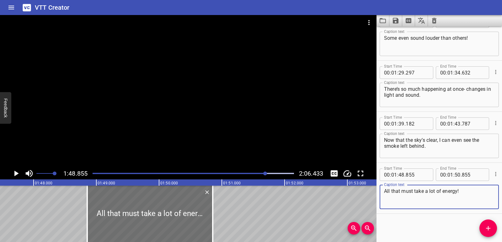
scroll to position [0, 6722]
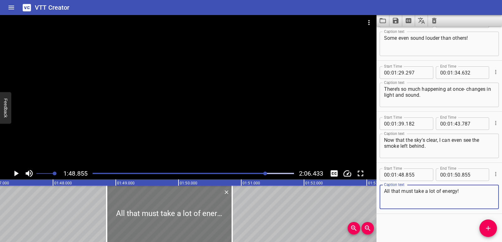
type textarea "All that must take a lot of energy!"
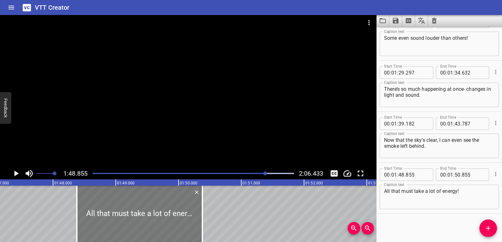
drag, startPoint x: 213, startPoint y: 224, endPoint x: 183, endPoint y: 223, distance: 29.8
click at [183, 223] on div at bounding box center [139, 214] width 125 height 56
type input "380"
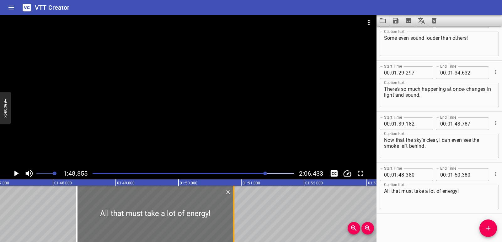
drag, startPoint x: 202, startPoint y: 219, endPoint x: 232, endPoint y: 219, distance: 30.1
click at [233, 219] on div at bounding box center [233, 214] width 1 height 56
type input "875"
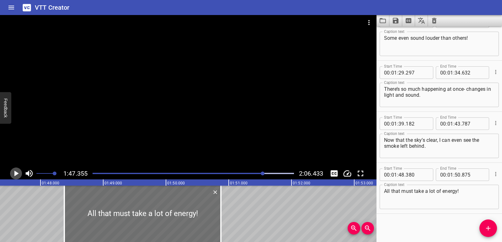
click at [14, 175] on icon "Play/Pause" at bounding box center [15, 173] width 9 height 9
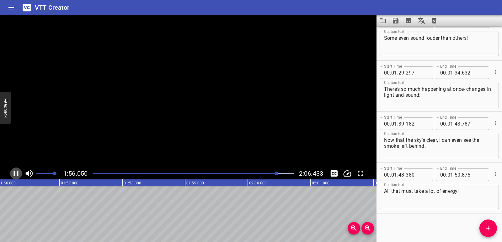
click at [14, 175] on icon "Play/Pause" at bounding box center [16, 174] width 5 height 6
click at [493, 231] on span "Add Cue" at bounding box center [488, 229] width 18 height 8
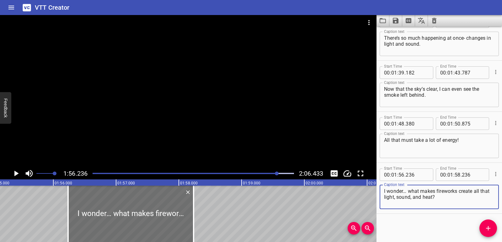
scroll to position [0, 7204]
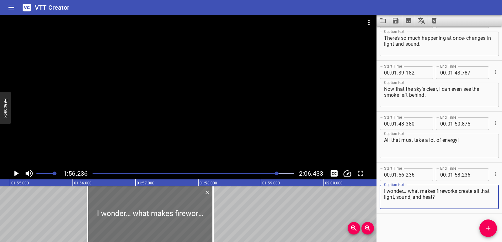
type textarea "I wonder… what makes fireworks create all that light, sound, and heat?"
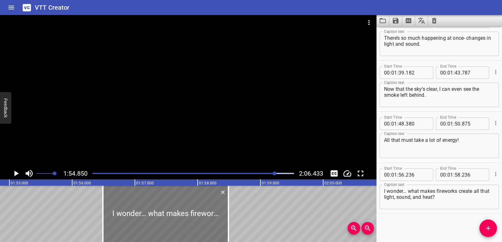
drag, startPoint x: 172, startPoint y: 222, endPoint x: 183, endPoint y: 220, distance: 11.7
click at [183, 220] on div at bounding box center [165, 214] width 125 height 56
type input "496"
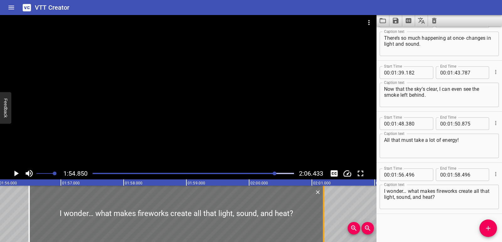
drag, startPoint x: 227, startPoint y: 213, endPoint x: 373, endPoint y: 205, distance: 146.7
type input "02"
type input "066"
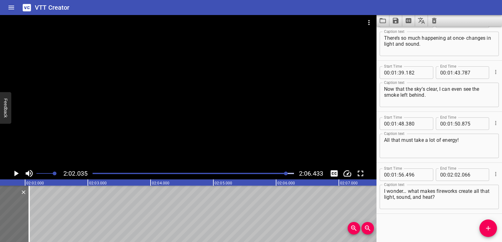
scroll to position [0, 7655]
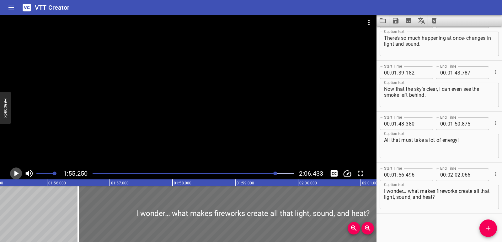
click at [17, 175] on icon "Play/Pause" at bounding box center [16, 174] width 4 height 6
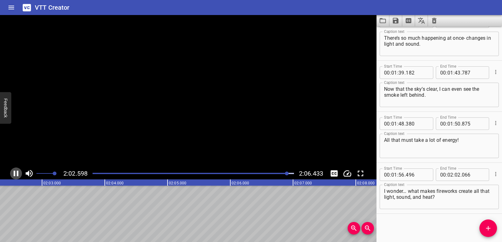
click at [17, 175] on icon "Play/Pause" at bounding box center [16, 174] width 5 height 6
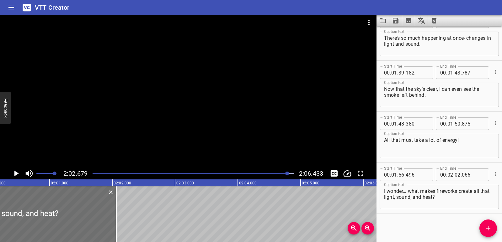
scroll to position [0, 7521]
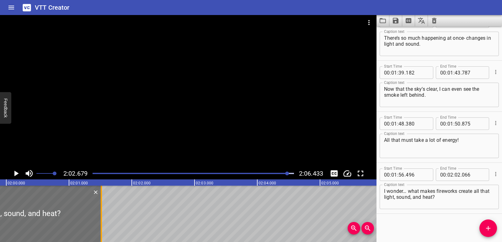
drag, startPoint x: 137, startPoint y: 220, endPoint x: 102, endPoint y: 217, distance: 35.2
click at [102, 217] on div at bounding box center [101, 214] width 6 height 56
type input "01"
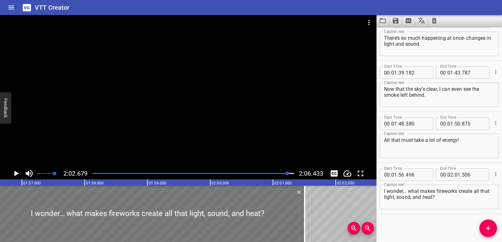
click at [39, 214] on div at bounding box center [147, 214] width 314 height 56
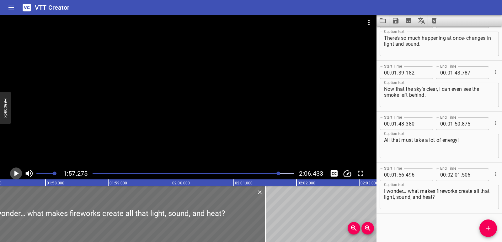
click at [18, 172] on icon "Play/Pause" at bounding box center [15, 173] width 9 height 9
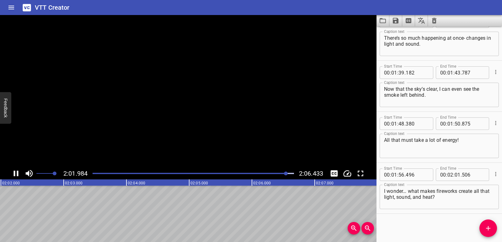
click at [18, 172] on icon "Play/Pause" at bounding box center [16, 174] width 5 height 6
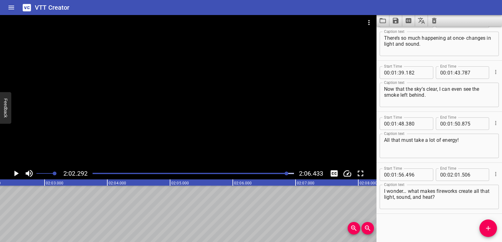
scroll to position [0, 7487]
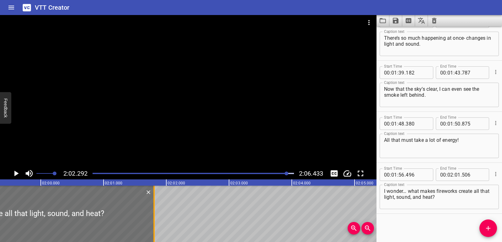
drag, startPoint x: 135, startPoint y: 213, endPoint x: 155, endPoint y: 214, distance: 20.7
click at [155, 214] on div at bounding box center [153, 214] width 1 height 56
type input "836"
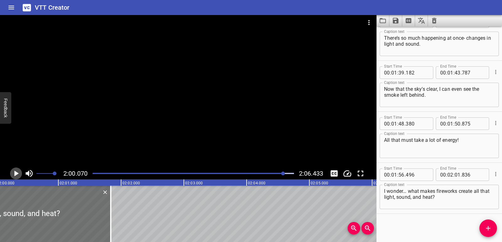
click at [14, 172] on icon "Play/Pause" at bounding box center [15, 173] width 9 height 9
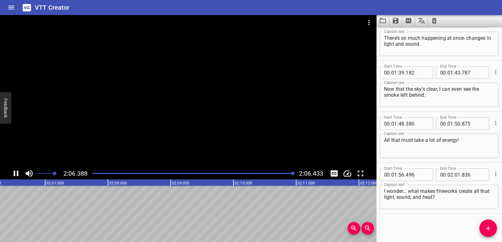
scroll to position [0, 7931]
click at [398, 21] on icon "Save captions to file" at bounding box center [396, 21] width 6 height 6
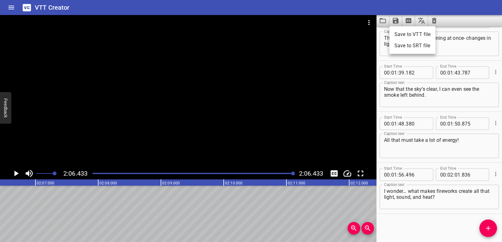
click at [403, 32] on li "Save to VTT file" at bounding box center [412, 34] width 46 height 11
click at [17, 176] on icon "Play/Pause" at bounding box center [15, 173] width 9 height 9
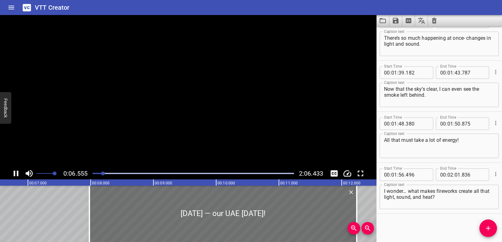
click at [16, 173] on icon "Play/Pause" at bounding box center [15, 173] width 9 height 9
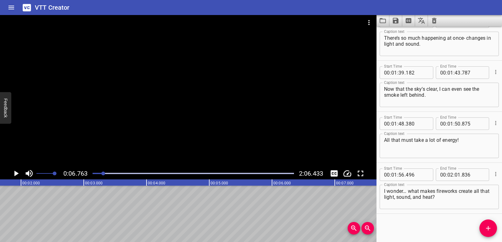
scroll to position [0, 17]
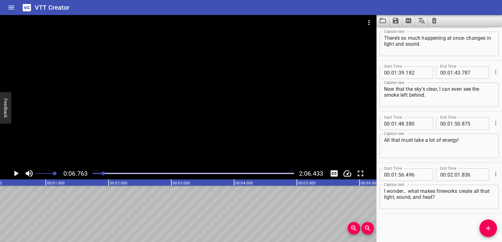
click at [13, 174] on icon "Play/Pause" at bounding box center [15, 173] width 9 height 9
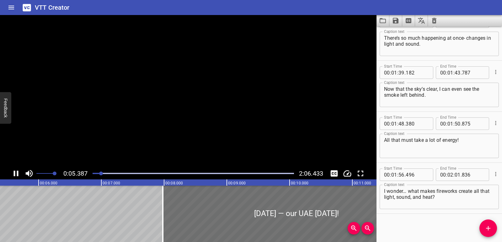
click at [13, 174] on icon "Play/Pause" at bounding box center [15, 173] width 9 height 9
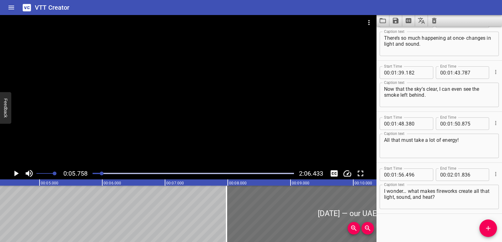
scroll to position [0, 245]
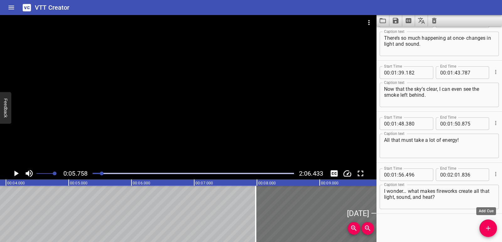
click at [494, 228] on span "Add Cue" at bounding box center [488, 229] width 18 height 8
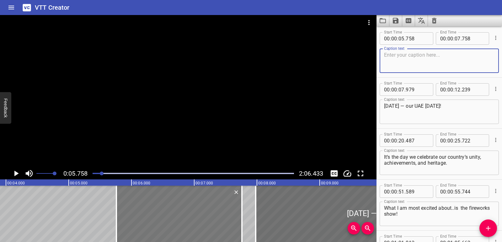
scroll to position [0, 0]
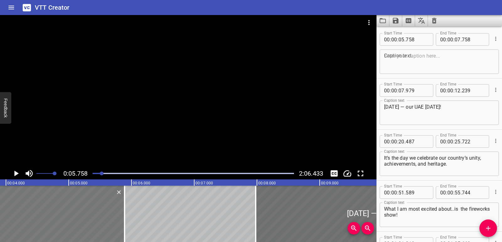
drag, startPoint x: 182, startPoint y: 221, endPoint x: 64, endPoint y: 225, distance: 117.4
click at [64, 225] on div at bounding box center [61, 214] width 125 height 56
type input "03"
type input "888"
type input "05"
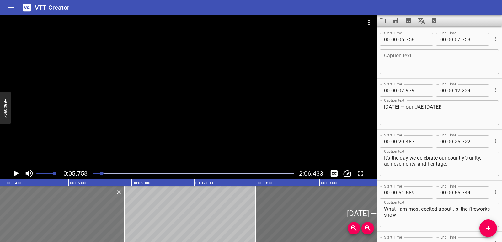
type input "888"
click at [414, 59] on textarea at bounding box center [439, 62] width 110 height 18
click at [409, 54] on textarea at bounding box center [439, 62] width 110 height 18
paste textarea "Energy in the Sky!"
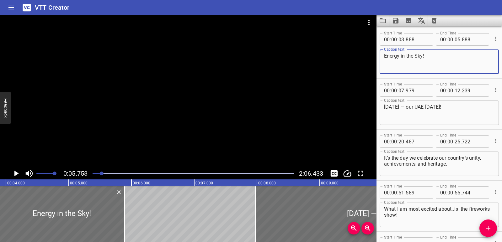
scroll to position [0, 138]
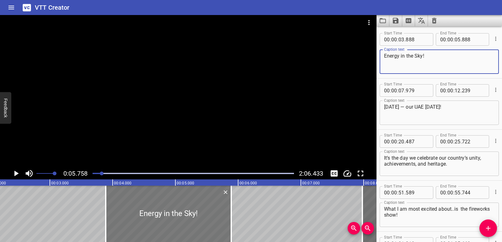
type textarea "Energy in the Sky!"
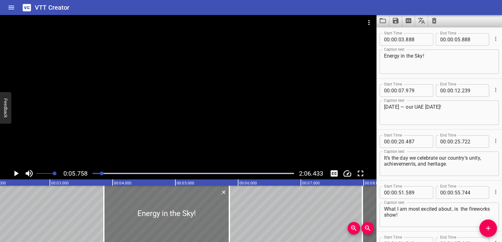
click at [167, 217] on div at bounding box center [166, 214] width 125 height 56
type input "848"
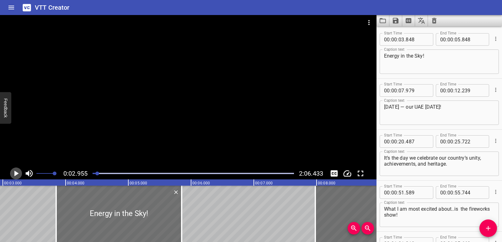
click at [13, 172] on icon "Play/Pause" at bounding box center [15, 173] width 9 height 9
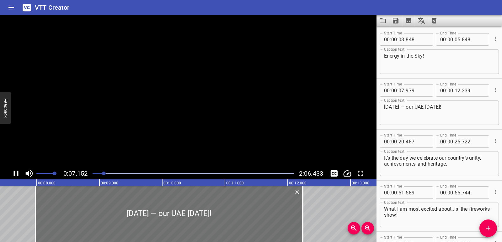
click at [13, 172] on icon "Play/Pause" at bounding box center [15, 173] width 9 height 9
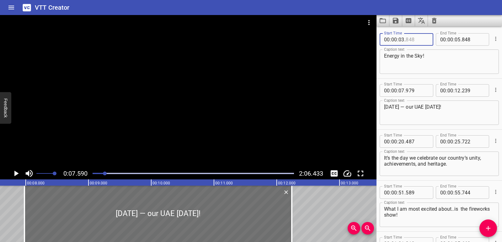
drag, startPoint x: 419, startPoint y: 38, endPoint x: 388, endPoint y: 40, distance: 30.8
click at [388, 40] on div "00 : 00 : 03 ." at bounding box center [407, 39] width 54 height 13
type input "848"
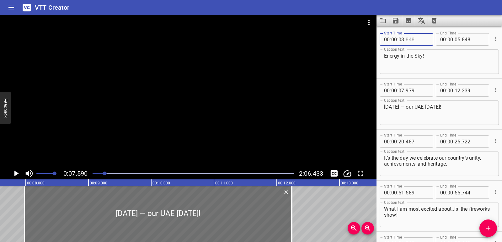
type input "848"
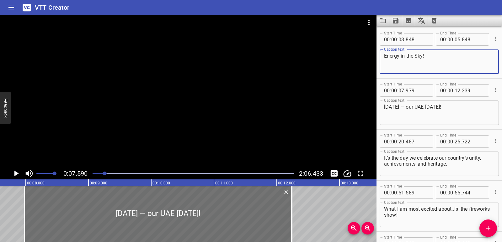
drag, startPoint x: 430, startPoint y: 58, endPoint x: 384, endPoint y: 57, distance: 46.4
click at [384, 57] on div "Energy in the Sky! Caption text" at bounding box center [439, 62] width 119 height 24
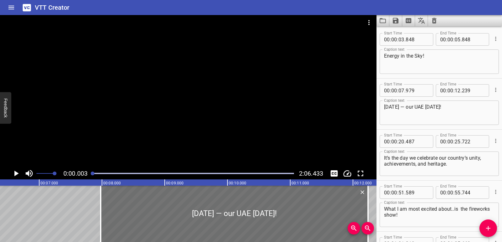
drag, startPoint x: 104, startPoint y: 173, endPoint x: 89, endPoint y: 173, distance: 15.1
click at [89, 173] on div at bounding box center [193, 173] width 209 height 9
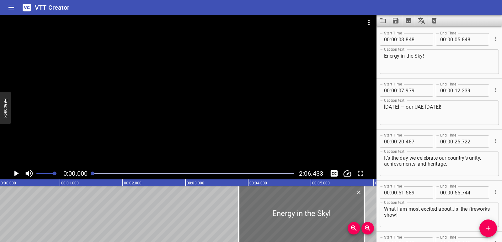
scroll to position [0, 0]
click at [13, 175] on icon "Play/Pause" at bounding box center [15, 173] width 9 height 9
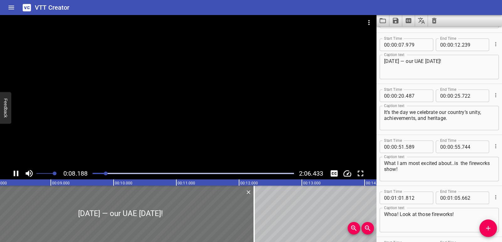
scroll to position [51, 0]
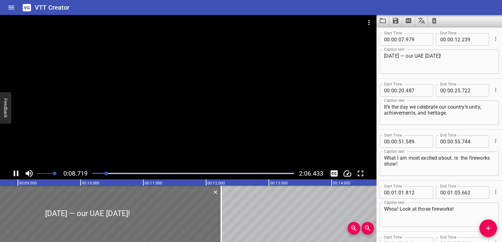
click at [99, 174] on div "Play progress" at bounding box center [5, 173] width 201 height 1
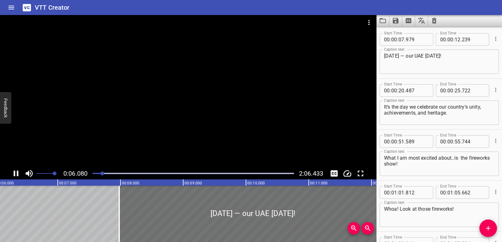
click at [17, 172] on icon "Play/Pause" at bounding box center [16, 174] width 5 height 6
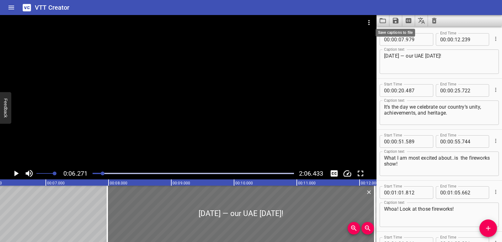
click at [393, 18] on icon "Save captions to file" at bounding box center [396, 21] width 8 height 8
click at [403, 35] on li "Save to VTT file" at bounding box center [412, 34] width 46 height 11
click at [368, 24] on icon "Video Options" at bounding box center [369, 23] width 8 height 8
click at [375, 24] on li "Select New Video File..." at bounding box center [392, 23] width 62 height 11
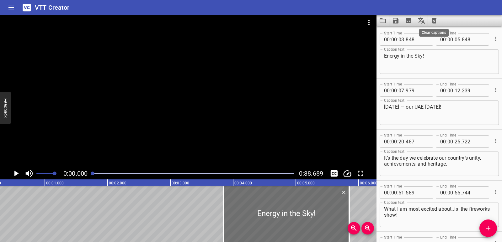
scroll to position [0, 0]
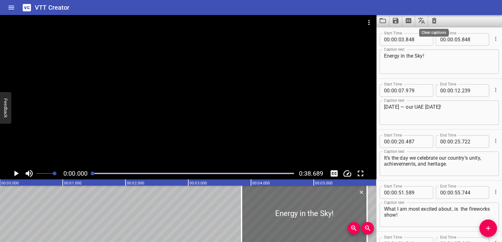
click at [434, 21] on icon "Clear captions" at bounding box center [434, 21] width 8 height 8
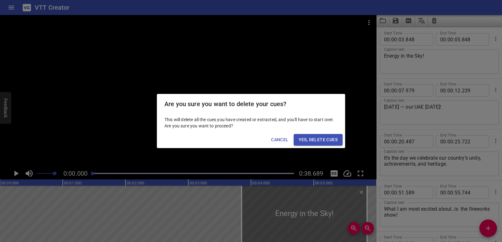
click at [324, 141] on span "Yes, Delete Cues" at bounding box center [318, 140] width 39 height 8
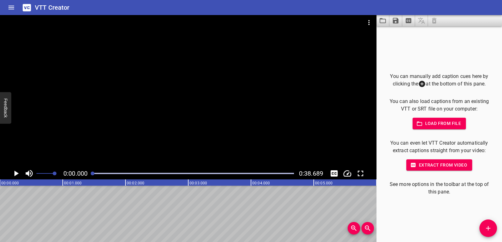
click at [17, 173] on icon "Play/Pause" at bounding box center [15, 173] width 9 height 9
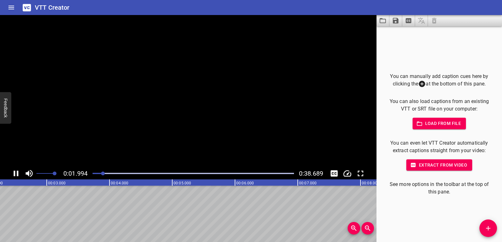
click at [17, 173] on icon "Play/Pause" at bounding box center [16, 174] width 5 height 6
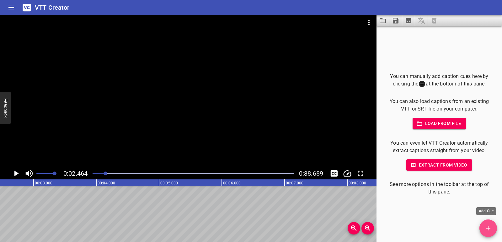
click at [484, 231] on icon "Add Cue" at bounding box center [488, 229] width 8 height 8
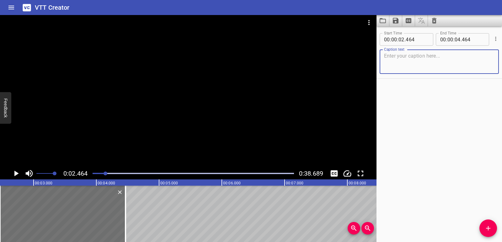
paste textarea "Light Energy"
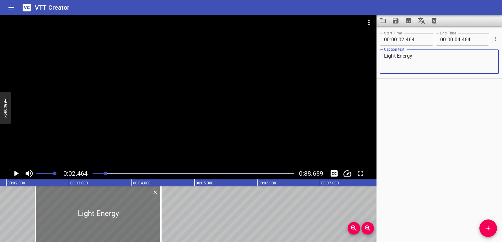
type textarea "Light Energy"
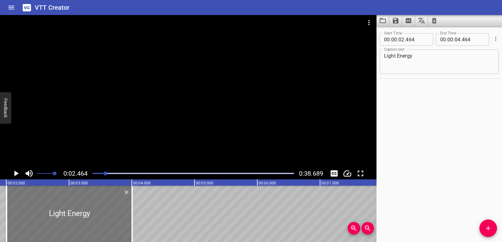
drag, startPoint x: 143, startPoint y: 216, endPoint x: 116, endPoint y: 214, distance: 27.4
click at [116, 214] on div at bounding box center [69, 214] width 125 height 56
type input "004"
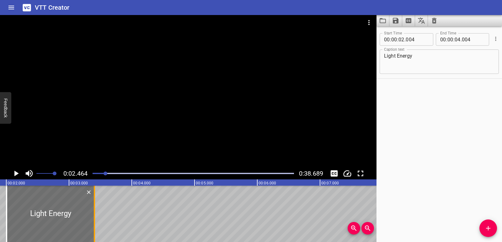
drag, startPoint x: 130, startPoint y: 219, endPoint x: 92, endPoint y: 220, distance: 38.6
click at [92, 220] on div at bounding box center [94, 214] width 6 height 56
type input "03"
type input "389"
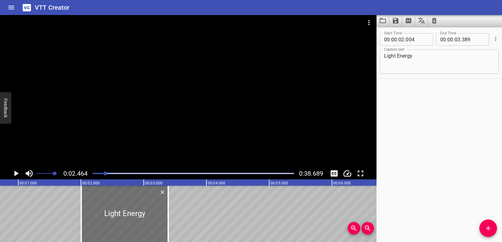
click at [15, 172] on icon "Play/Pause" at bounding box center [16, 174] width 4 height 6
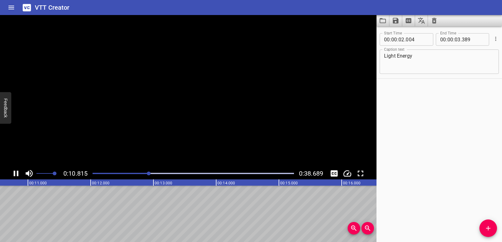
click at [16, 172] on icon "Play/Pause" at bounding box center [15, 173] width 9 height 9
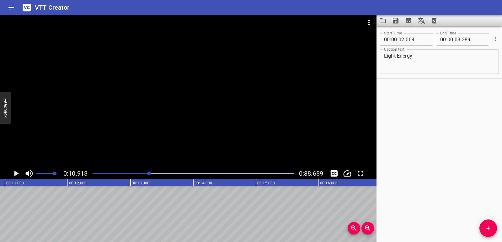
click at [487, 226] on icon "Add Cue" at bounding box center [488, 229] width 8 height 8
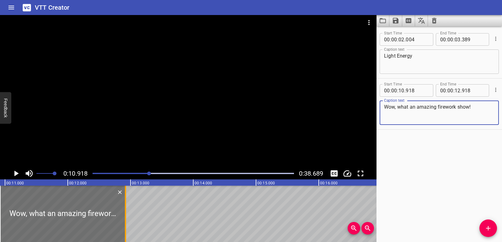
type textarea "Wow, what an amazing firework show!"
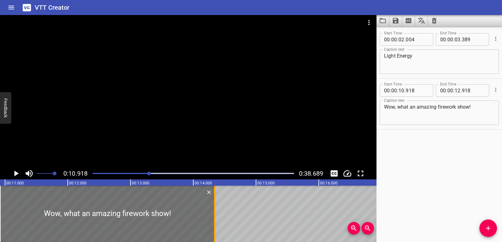
drag, startPoint x: 125, startPoint y: 215, endPoint x: 213, endPoint y: 216, distance: 88.4
click at [214, 216] on div at bounding box center [214, 214] width 1 height 56
type input "14"
type input "328"
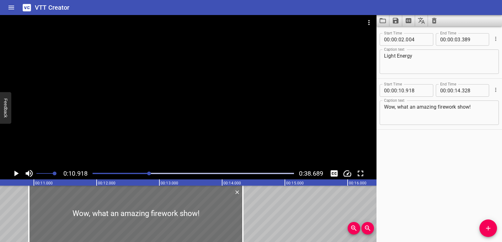
scroll to position [0, 640]
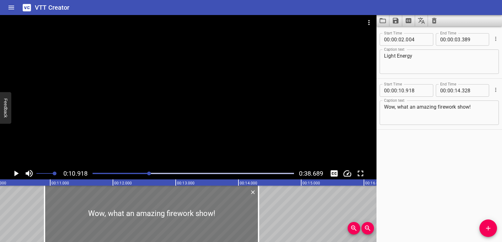
click at [110, 225] on div at bounding box center [152, 214] width 214 height 56
type input "873"
type input "283"
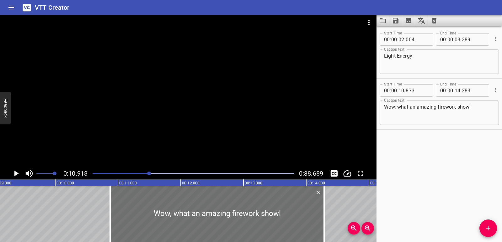
scroll to position [0, 566]
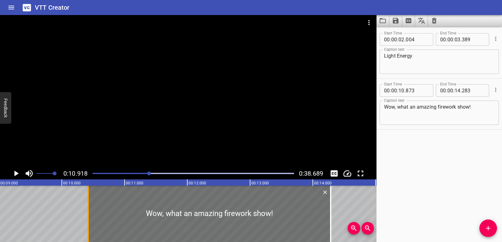
drag, startPoint x: 114, startPoint y: 225, endPoint x: 85, endPoint y: 222, distance: 29.3
click at [85, 222] on div at bounding box center [88, 214] width 6 height 56
type input "388"
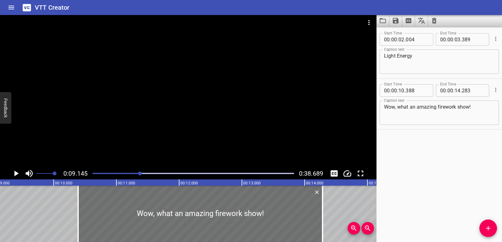
click at [13, 172] on icon "Play/Pause" at bounding box center [15, 173] width 9 height 9
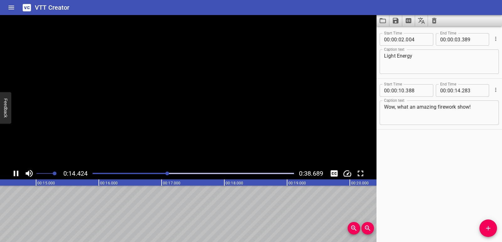
scroll to position [0, 921]
click at [14, 172] on icon "Play/Pause" at bounding box center [16, 174] width 5 height 6
click at [481, 227] on span "Add Cue" at bounding box center [488, 229] width 18 height 8
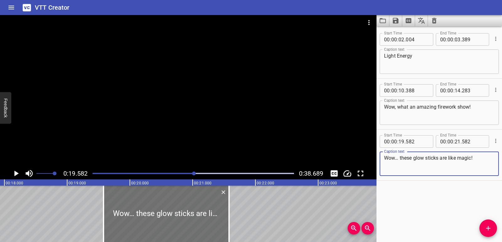
scroll to position [0, 1122]
type textarea "Wow… these glow sticks are like magic!"
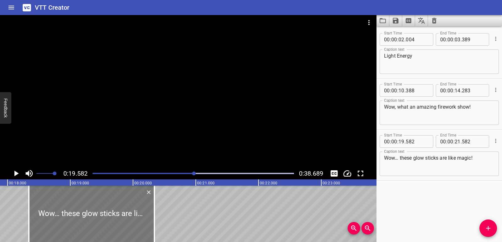
drag, startPoint x: 149, startPoint y: 214, endPoint x: 71, endPoint y: 206, distance: 78.5
click at [71, 206] on div at bounding box center [91, 214] width 125 height 56
type input "18"
type input "337"
type input "20"
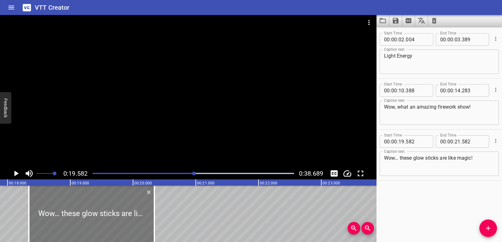
type input "337"
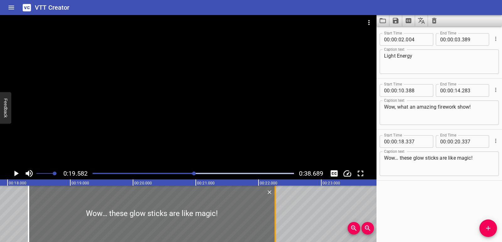
drag, startPoint x: 152, startPoint y: 215, endPoint x: 273, endPoint y: 212, distance: 121.1
click at [273, 212] on div at bounding box center [275, 214] width 6 height 56
type input "22"
type input "267"
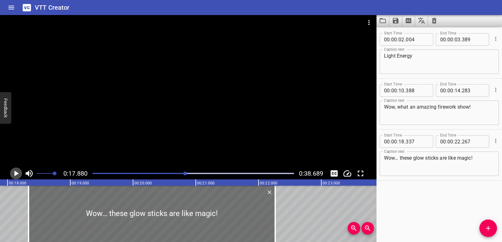
click at [15, 173] on icon "Play/Pause" at bounding box center [16, 174] width 4 height 6
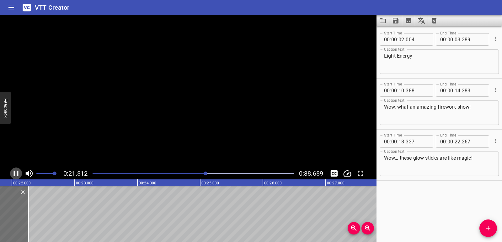
click at [16, 173] on icon "Play/Pause" at bounding box center [15, 173] width 9 height 9
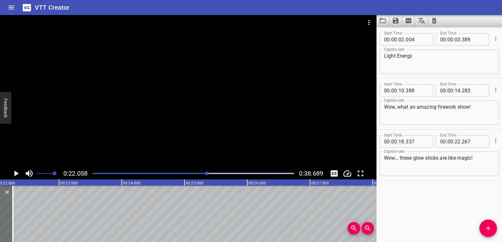
click at [484, 228] on icon "Add Cue" at bounding box center [488, 229] width 8 height 8
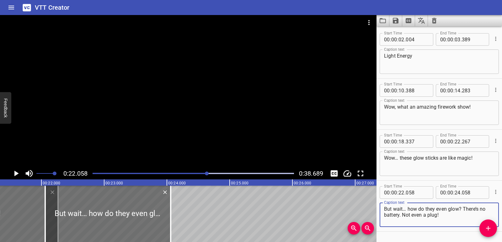
scroll to position [0, 1336]
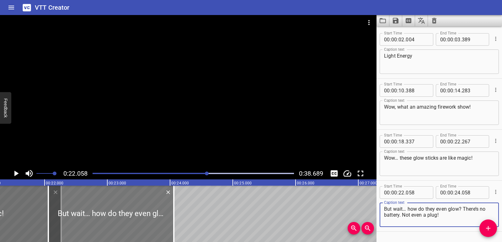
type textarea "But wait… how do they even glow? There’s no battery. Not even a plug!"
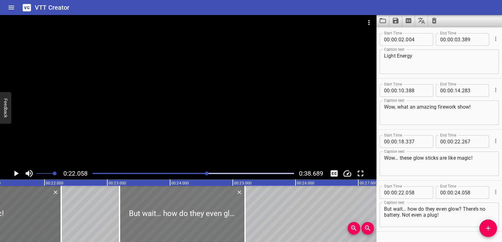
drag, startPoint x: 130, startPoint y: 213, endPoint x: 201, endPoint y: 210, distance: 71.3
click at [201, 210] on div at bounding box center [182, 214] width 125 height 56
type input "23"
type input "193"
type input "25"
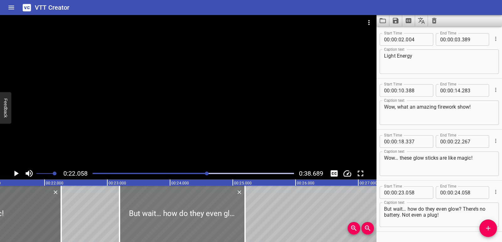
type input "193"
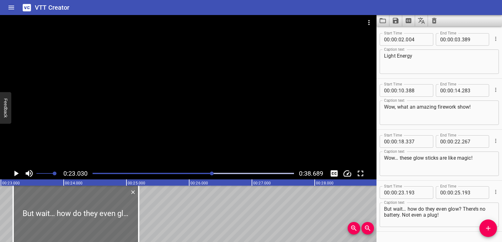
scroll to position [0, 1445]
click at [14, 174] on icon "Play/Pause" at bounding box center [16, 174] width 4 height 6
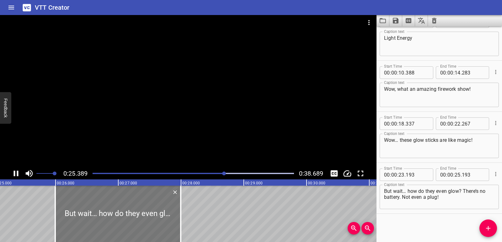
drag, startPoint x: 39, startPoint y: 204, endPoint x: 113, endPoint y: 204, distance: 74.0
click at [113, 204] on div at bounding box center [117, 214] width 125 height 56
type input "26"
type input "203"
type input "28"
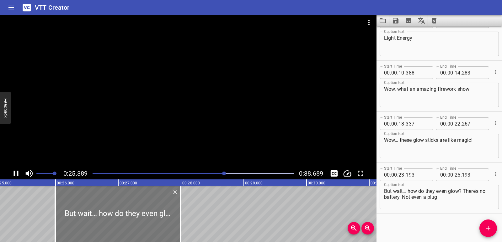
type input "203"
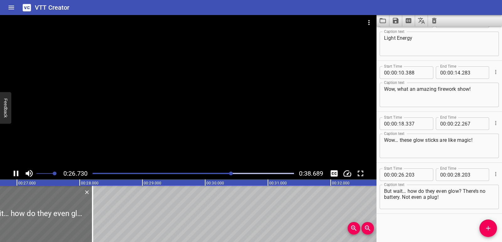
click at [15, 175] on icon "Play/Pause" at bounding box center [15, 173] width 9 height 9
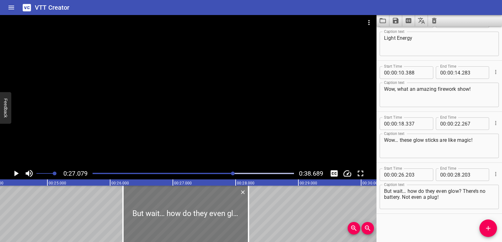
scroll to position [0, 1517]
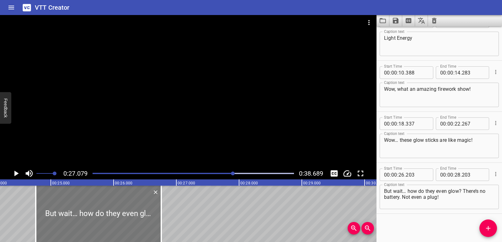
drag, startPoint x: 192, startPoint y: 219, endPoint x: 102, endPoint y: 216, distance: 89.5
click at [102, 216] on div at bounding box center [98, 214] width 125 height 56
type input "24"
type input "778"
type input "26"
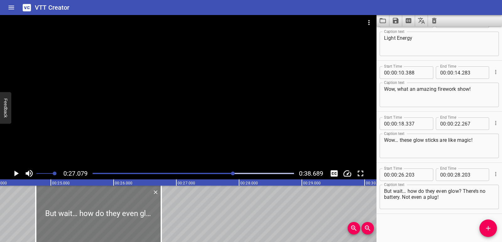
type input "778"
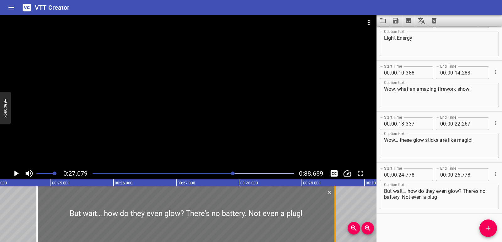
drag, startPoint x: 163, startPoint y: 211, endPoint x: 335, endPoint y: 204, distance: 172.6
click at [335, 204] on div at bounding box center [334, 214] width 1 height 56
type input "29"
type input "528"
click at [0, 223] on div "Light Energy Wow, what an amazing firework show! Wow… these glow sticks are lik…" at bounding box center [365, 214] width 3764 height 56
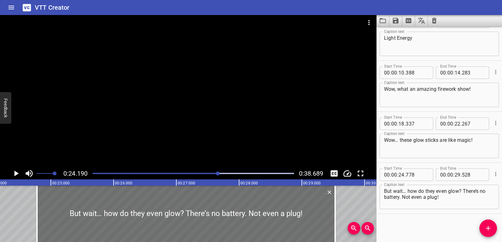
click at [17, 174] on icon "Play/Pause" at bounding box center [16, 174] width 4 height 6
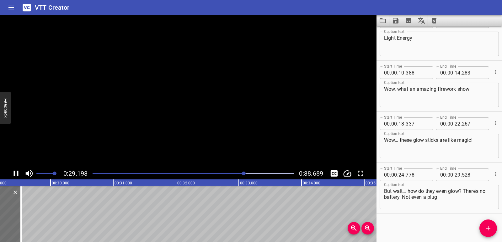
click at [17, 174] on icon "Play/Pause" at bounding box center [15, 173] width 9 height 9
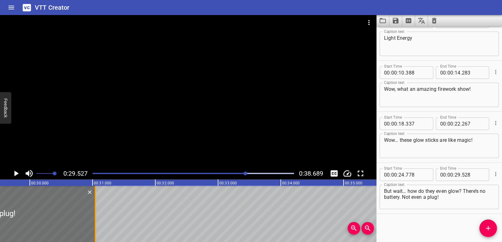
drag, startPoint x: 0, startPoint y: 211, endPoint x: 95, endPoint y: 215, distance: 95.1
click at [95, 215] on div at bounding box center [95, 214] width 1 height 56
type input "31"
type input "043"
click at [17, 173] on icon "Play/Pause" at bounding box center [16, 174] width 4 height 6
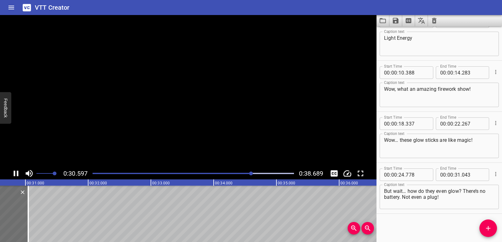
click at [17, 173] on icon "Play/Pause" at bounding box center [16, 174] width 5 height 6
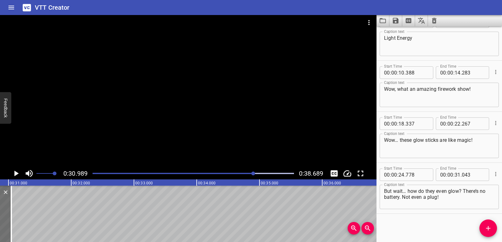
scroll to position [0, 1944]
click at [17, 173] on icon "Play/Pause" at bounding box center [16, 174] width 4 height 6
click at [17, 173] on icon "Play/Pause" at bounding box center [16, 174] width 5 height 6
click at [492, 231] on span "Add Cue" at bounding box center [488, 229] width 18 height 8
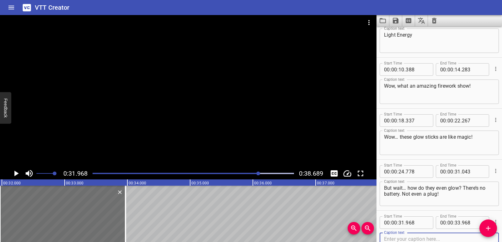
scroll to position [69, 0]
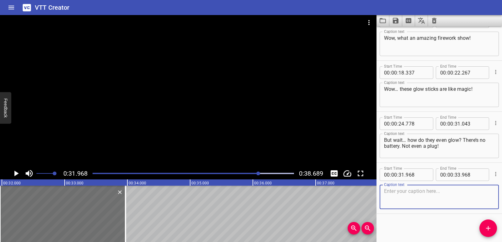
click at [410, 199] on textarea at bounding box center [439, 198] width 110 height 18
paste textarea "How do both glow sticks and fireworks make light in the dark with no electricit…"
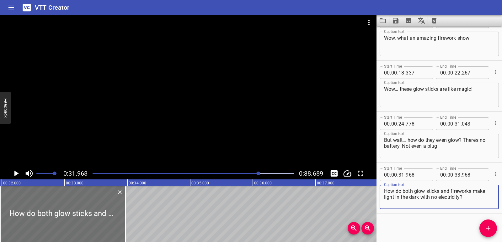
scroll to position [0, 1963]
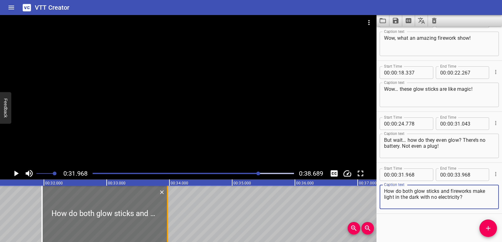
type textarea "How do both glow sticks and fireworks make light in the dark with no electricit…"
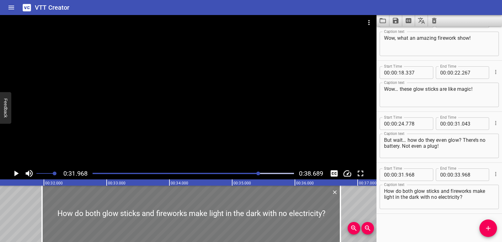
drag, startPoint x: 169, startPoint y: 216, endPoint x: 337, endPoint y: 205, distance: 168.8
click at [343, 205] on div at bounding box center [340, 214] width 6 height 56
type input "36"
type input "738"
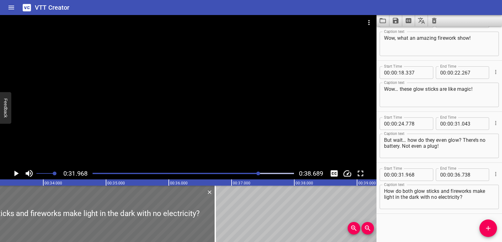
scroll to position [0, 2096]
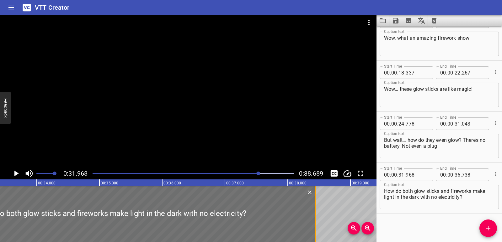
drag, startPoint x: 208, startPoint y: 212, endPoint x: 315, endPoint y: 212, distance: 107.3
click at [315, 212] on div at bounding box center [315, 214] width 6 height 56
type input "38"
type input "448"
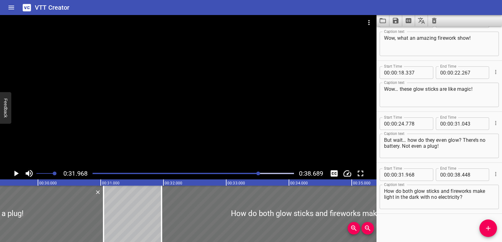
click at [115, 213] on div "Light Energy Wow, what an amazing firework show! Wow… these glow sticks are lik…" at bounding box center [38, 214] width 3764 height 56
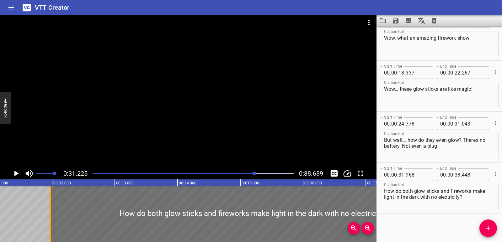
scroll to position [0, 1959]
click at [13, 176] on icon "Play/Pause" at bounding box center [15, 173] width 9 height 9
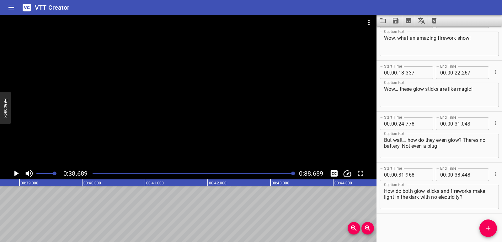
click at [13, 175] on icon "Play/Pause" at bounding box center [15, 173] width 9 height 9
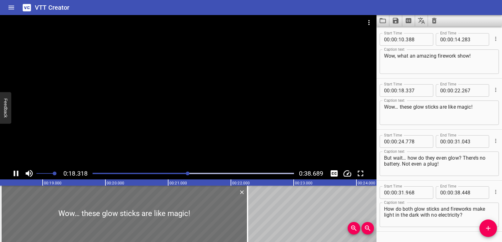
scroll to position [69, 0]
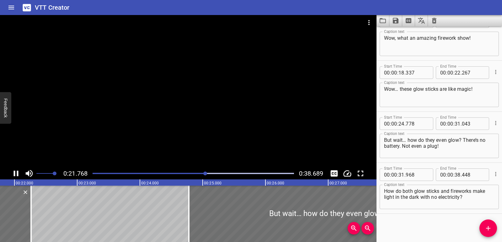
click at [13, 175] on icon "Play/Pause" at bounding box center [15, 173] width 9 height 9
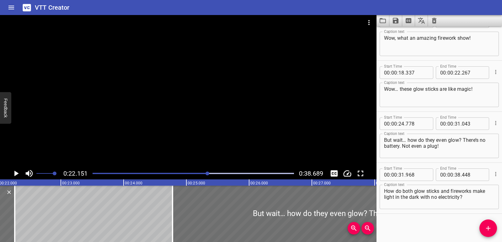
scroll to position [0, 1389]
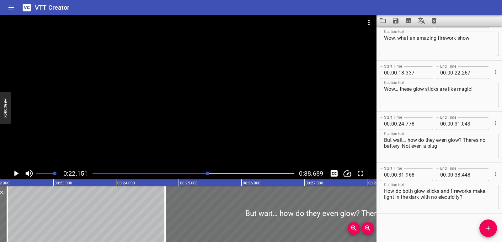
click at [396, 22] on icon "Save captions to file" at bounding box center [396, 21] width 8 height 8
click at [399, 32] on li "Save to VTT file" at bounding box center [412, 34] width 46 height 11
click at [18, 171] on icon "Play/Pause" at bounding box center [15, 173] width 9 height 9
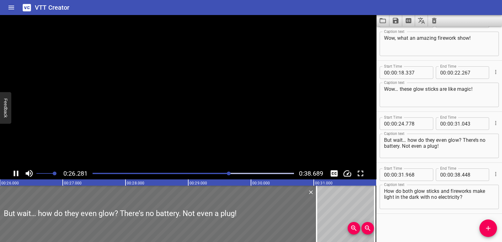
click at [18, 171] on icon "Play/Pause" at bounding box center [15, 173] width 9 height 9
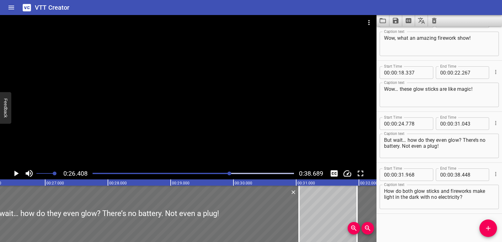
scroll to position [0, 1657]
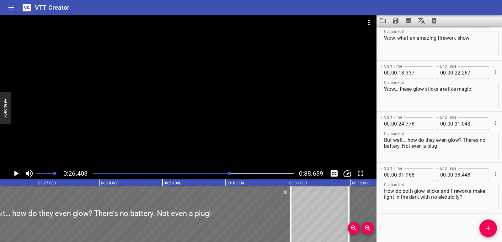
click at [366, 24] on icon "Video Options" at bounding box center [369, 23] width 8 height 8
click at [370, 24] on li "Select New Video File..." at bounding box center [392, 23] width 62 height 11
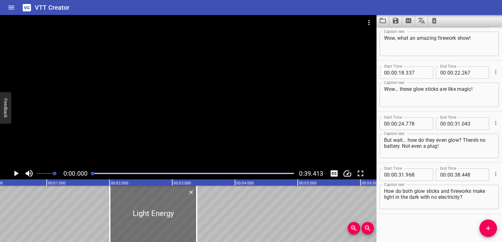
scroll to position [0, 0]
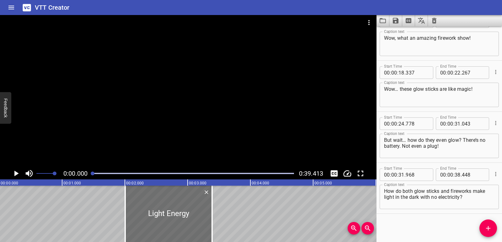
click at [436, 18] on icon "Clear captions" at bounding box center [434, 21] width 8 height 8
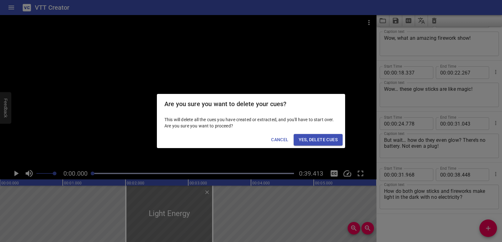
click at [333, 138] on span "Yes, Delete Cues" at bounding box center [318, 140] width 39 height 8
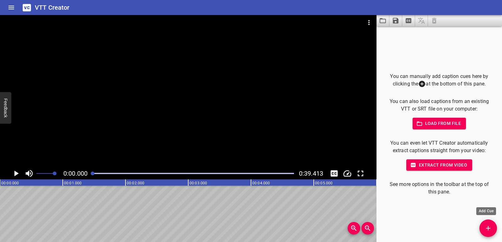
click at [485, 227] on icon "Add Cue" at bounding box center [488, 229] width 8 height 8
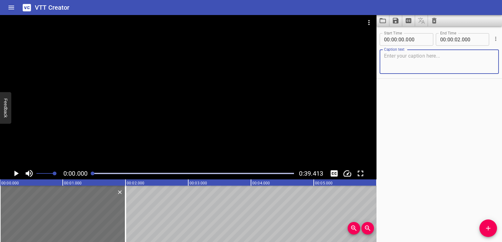
click at [16, 173] on icon "Play/Pause" at bounding box center [16, 174] width 4 height 6
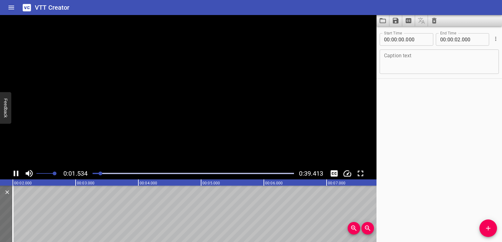
click at [16, 173] on icon "Play/Pause" at bounding box center [15, 173] width 9 height 9
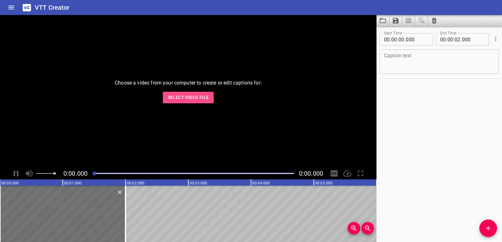
click at [178, 100] on span "Select Video File" at bounding box center [188, 98] width 41 height 8
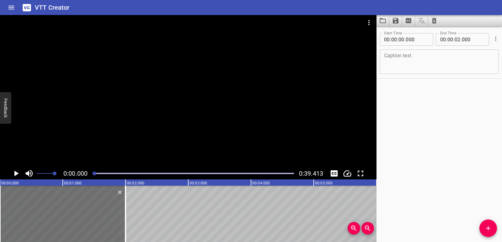
click at [407, 63] on textarea at bounding box center [439, 62] width 110 height 18
click at [14, 171] on icon "Play/Pause" at bounding box center [16, 174] width 4 height 6
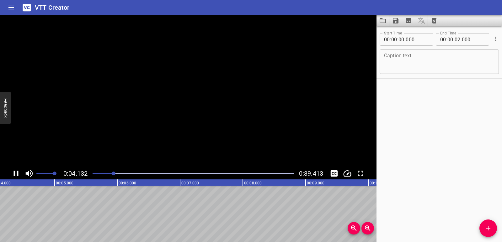
click at [14, 171] on icon "Play/Pause" at bounding box center [16, 174] width 5 height 6
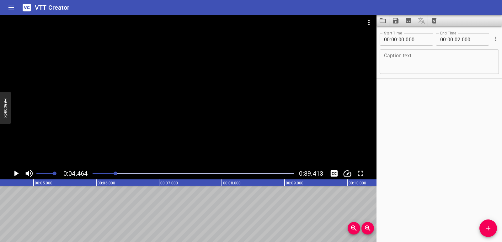
click at [400, 59] on textarea at bounding box center [439, 62] width 110 height 18
paste textarea "Multiplying by Multiples of 10, 100, or 1,000"
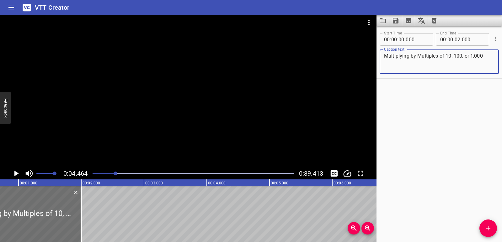
scroll to position [0, 0]
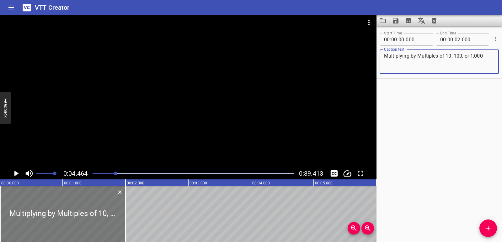
type textarea "Multiplying by Multiples of 10, 100, or 1,000"
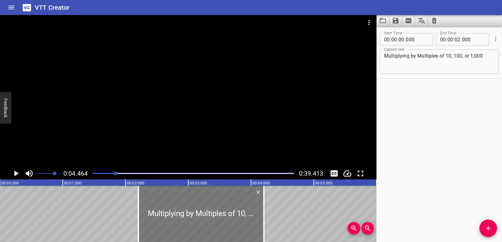
drag, startPoint x: 84, startPoint y: 204, endPoint x: 197, endPoint y: 212, distance: 113.5
click at [197, 212] on div at bounding box center [200, 214] width 125 height 56
type input "02"
type input "205"
type input "04"
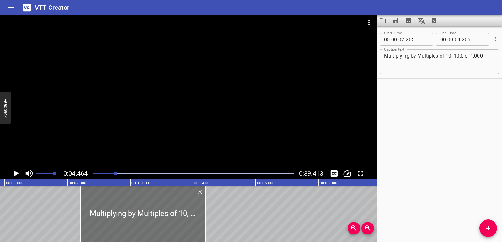
scroll to position [0, 65]
click at [209, 219] on div at bounding box center [208, 214] width 6 height 56
type input "345"
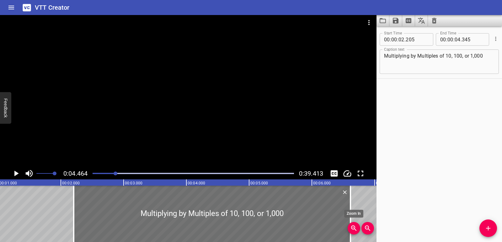
drag, startPoint x: 209, startPoint y: 219, endPoint x: 352, endPoint y: 222, distance: 142.4
click at [352, 222] on div "00:00.000 00:01.000 00:02.000 00:03.000 00:04.000 00:05.000 00:06.000 00:07.000…" at bounding box center [188, 211] width 376 height 63
type input "06"
type input "615"
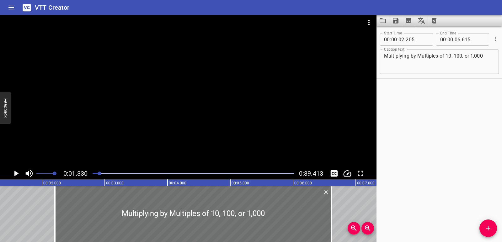
click at [17, 174] on icon "Play/Pause" at bounding box center [16, 174] width 4 height 6
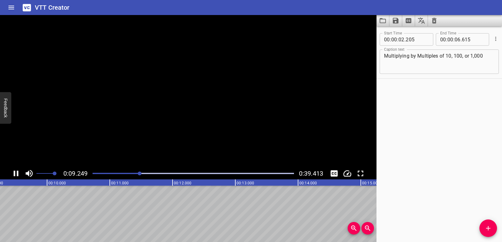
click at [17, 174] on icon "Play/Pause" at bounding box center [16, 174] width 5 height 6
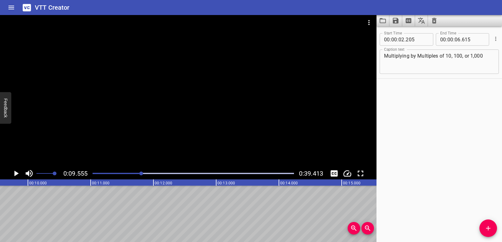
click at [18, 172] on icon "Play/Pause" at bounding box center [15, 173] width 9 height 9
click at [18, 172] on icon "Play/Pause" at bounding box center [16, 174] width 5 height 6
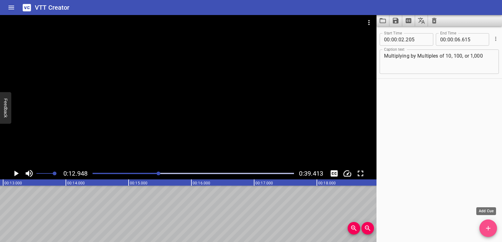
click at [493, 231] on span "Add Cue" at bounding box center [488, 229] width 18 height 8
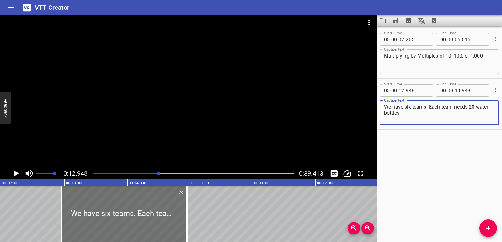
scroll to position [0, 722]
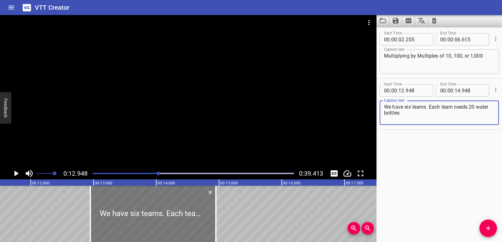
type textarea "We have six teams. Each team needs 20 water bottles."
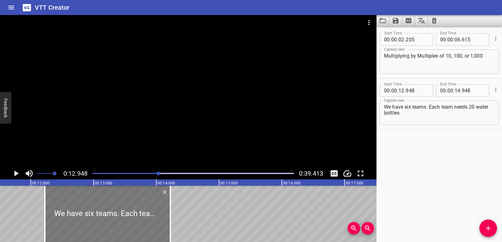
drag, startPoint x: 121, startPoint y: 222, endPoint x: 75, endPoint y: 224, distance: 45.8
click at [75, 224] on div at bounding box center [107, 214] width 125 height 56
type input "218"
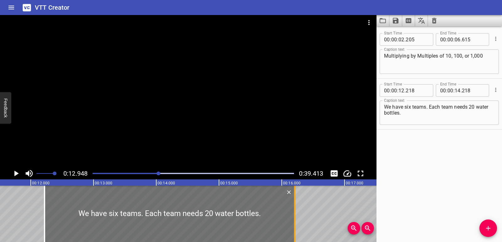
drag, startPoint x: 171, startPoint y: 213, endPoint x: 295, endPoint y: 215, distance: 124.5
click at [295, 215] on div at bounding box center [294, 214] width 6 height 56
type input "16"
type input "203"
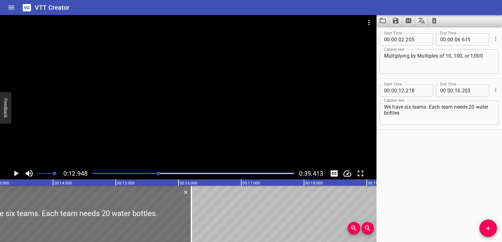
scroll to position [0, 851]
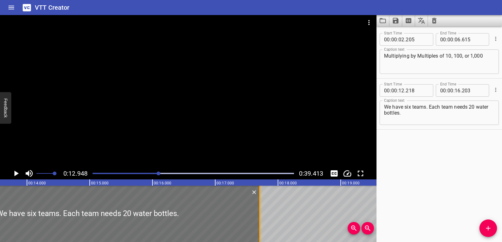
drag, startPoint x: 167, startPoint y: 211, endPoint x: 261, endPoint y: 216, distance: 94.5
click at [261, 216] on div at bounding box center [260, 214] width 6 height 56
type input "17"
type input "713"
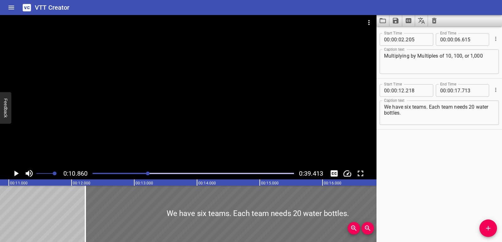
click at [20, 173] on icon "Play/Pause" at bounding box center [15, 173] width 9 height 9
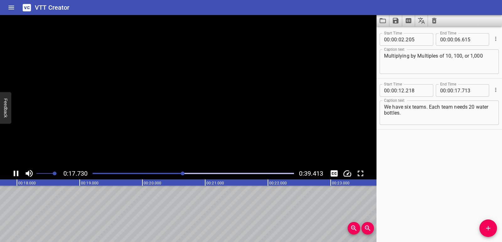
click at [20, 173] on icon "Play/Pause" at bounding box center [15, 173] width 9 height 9
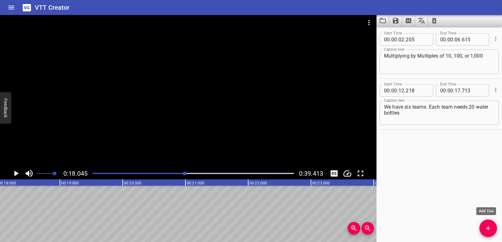
click at [486, 224] on button "Add Cue" at bounding box center [488, 229] width 18 height 18
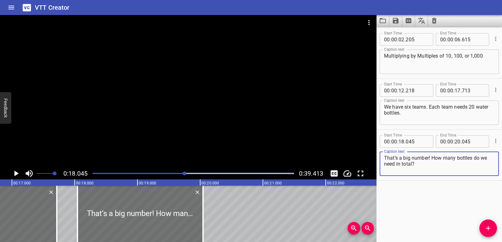
scroll to position [0, 1045]
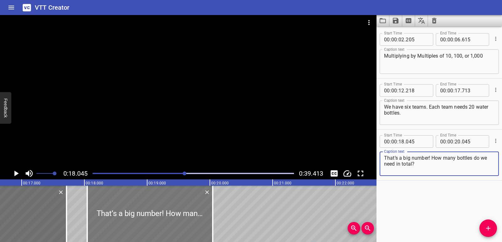
type textarea "That’s a big number! How many bottles do we need in total?"
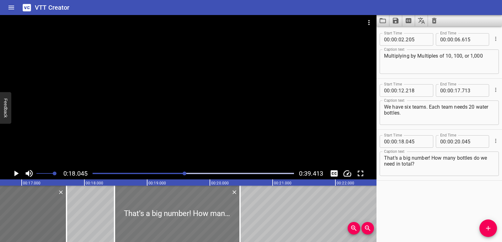
drag, startPoint x: 151, startPoint y: 217, endPoint x: 178, endPoint y: 214, distance: 26.5
click at [178, 214] on div at bounding box center [176, 214] width 125 height 56
type input "480"
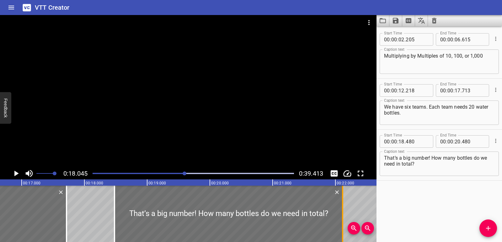
drag, startPoint x: 240, startPoint y: 206, endPoint x: 342, endPoint y: 206, distance: 101.3
click at [342, 206] on div at bounding box center [342, 214] width 6 height 56
type input "22"
type input "115"
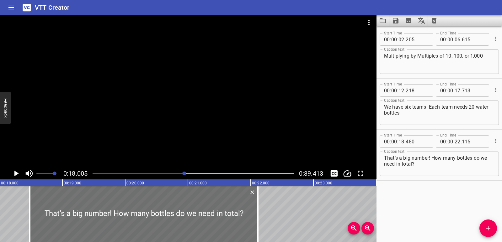
click at [13, 175] on icon "Play/Pause" at bounding box center [15, 173] width 9 height 9
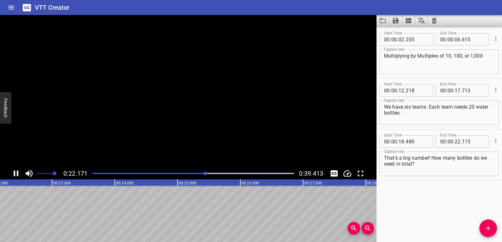
click at [13, 175] on icon "Play/Pause" at bounding box center [15, 173] width 9 height 9
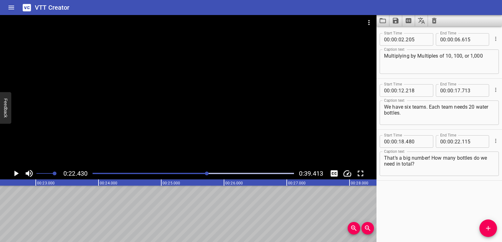
click at [15, 178] on icon "Play/Pause" at bounding box center [15, 173] width 9 height 9
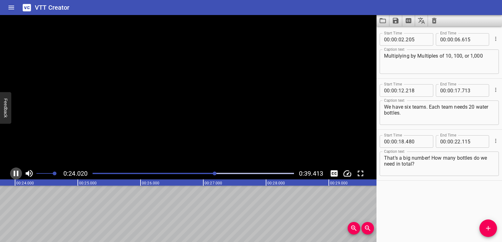
scroll to position [0, 1513]
click at [15, 175] on icon "Play/Pause" at bounding box center [16, 174] width 5 height 6
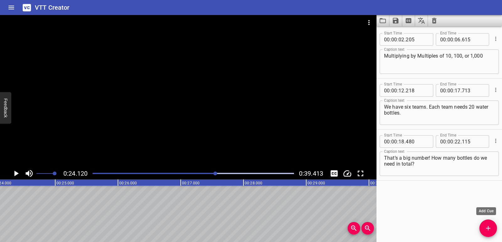
click at [485, 228] on icon "Add Cue" at bounding box center [488, 229] width 8 height 8
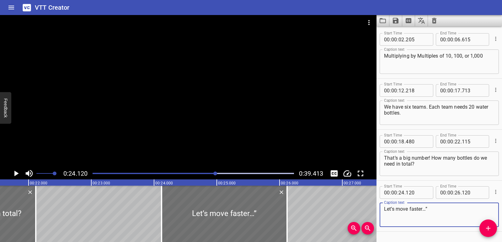
scroll to position [0, 1339]
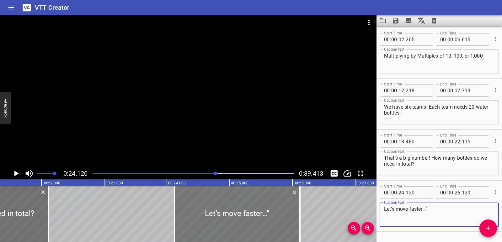
type textarea "Let’s move faster…”"
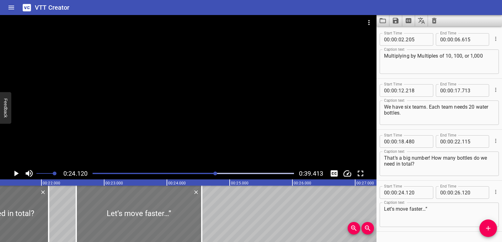
drag, startPoint x: 251, startPoint y: 209, endPoint x: 153, endPoint y: 216, distance: 98.4
click at [153, 216] on div at bounding box center [138, 214] width 125 height 56
type input "22"
type input "555"
type input "24"
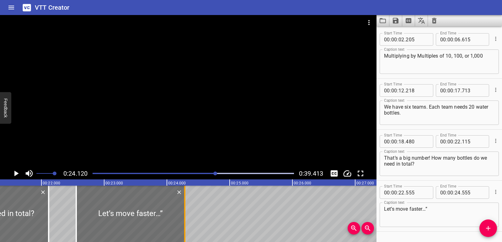
drag, startPoint x: 200, startPoint y: 213, endPoint x: 183, endPoint y: 213, distance: 16.9
click at [183, 213] on div at bounding box center [185, 214] width 6 height 56
type input "285"
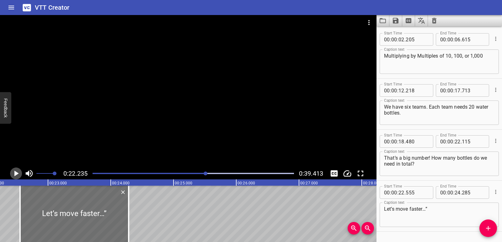
click at [12, 173] on icon "Play/Pause" at bounding box center [15, 173] width 9 height 9
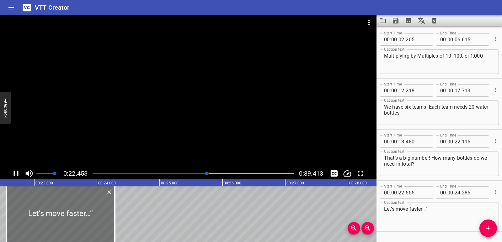
scroll to position [18, 0]
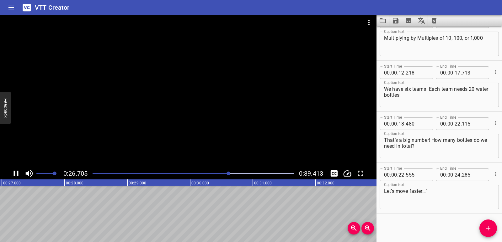
click at [17, 173] on icon "Play/Pause" at bounding box center [16, 174] width 5 height 6
drag, startPoint x: 488, startPoint y: 229, endPoint x: 448, endPoint y: 209, distance: 45.2
click at [488, 230] on icon "Add Cue" at bounding box center [488, 228] width 4 height 4
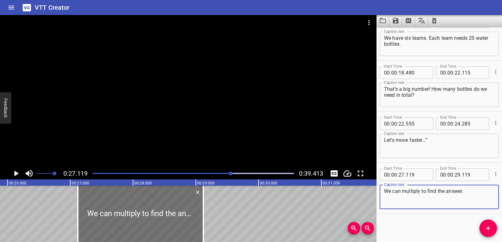
scroll to position [0, 1620]
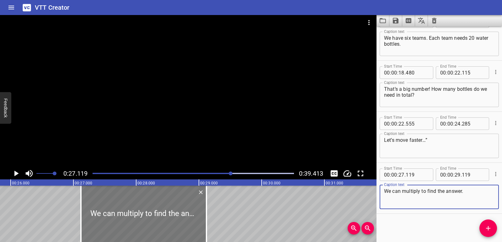
type textarea "We can multiply to find the answer."
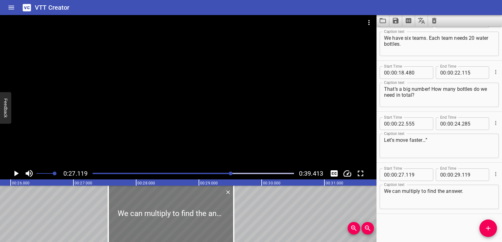
drag, startPoint x: 158, startPoint y: 216, endPoint x: 185, endPoint y: 214, distance: 27.1
click at [185, 214] on div at bounding box center [170, 214] width 125 height 56
type input "554"
click at [59, 210] on div "Multiplying by Multiples of 10, 100, or 1,000 We have six teams. Each team need…" at bounding box center [262, 214] width 3764 height 56
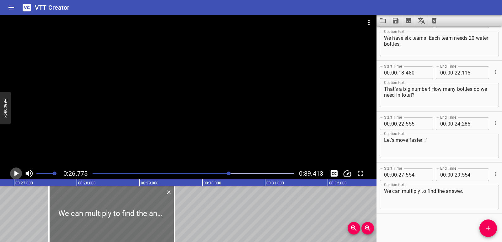
click at [13, 173] on icon "Play/Pause" at bounding box center [15, 173] width 9 height 9
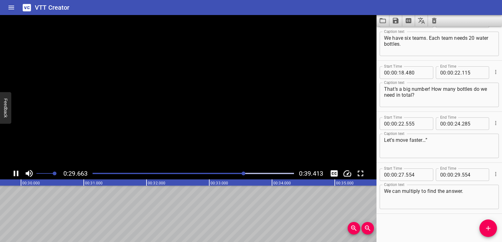
click at [13, 173] on icon "Play/Pause" at bounding box center [15, 173] width 9 height 9
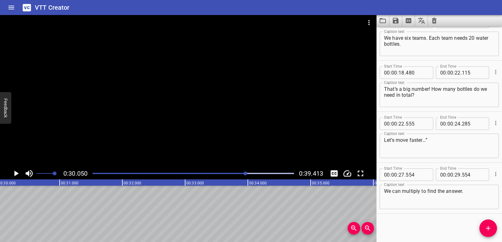
click at [484, 230] on span "Add Cue" at bounding box center [488, 229] width 18 height 8
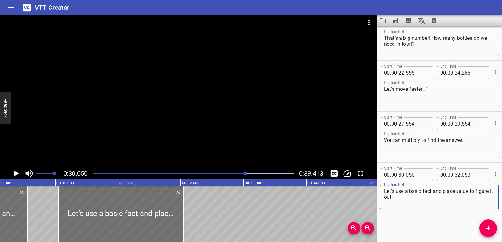
scroll to position [0, 1824]
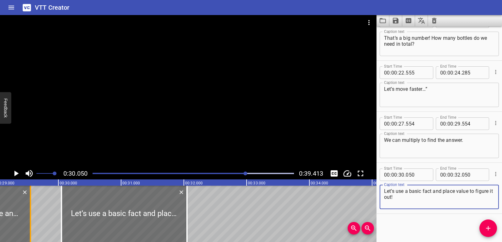
type textarea "Let’s use a basic fact and place value to figure it out!"
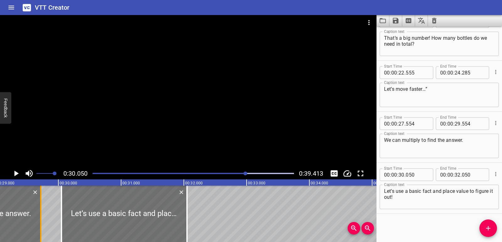
drag, startPoint x: 32, startPoint y: 219, endPoint x: 43, endPoint y: 220, distance: 11.3
click at [43, 220] on div at bounding box center [41, 214] width 6 height 56
type input "734"
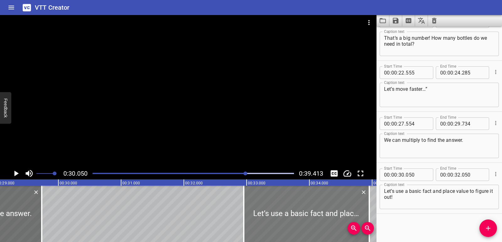
drag, startPoint x: 140, startPoint y: 223, endPoint x: 321, endPoint y: 225, distance: 180.4
click at [321, 225] on div at bounding box center [306, 214] width 125 height 56
type input "32"
type input "955"
type input "34"
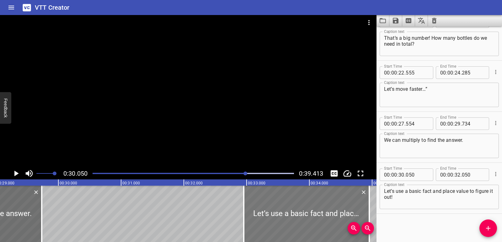
type input "955"
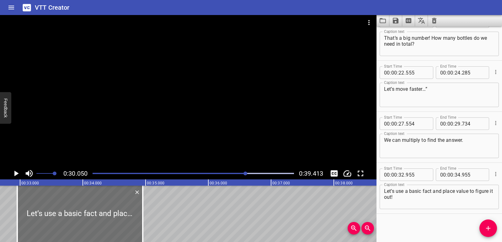
scroll to position [0, 2066]
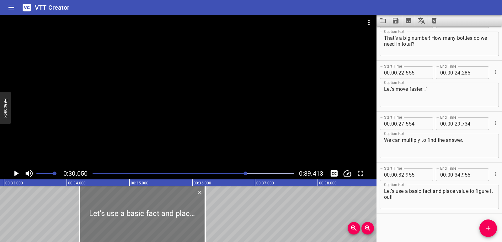
drag, startPoint x: 121, startPoint y: 205, endPoint x: 200, endPoint y: 210, distance: 78.5
click at [200, 210] on div at bounding box center [142, 214] width 125 height 56
type input "34"
type input "205"
type input "36"
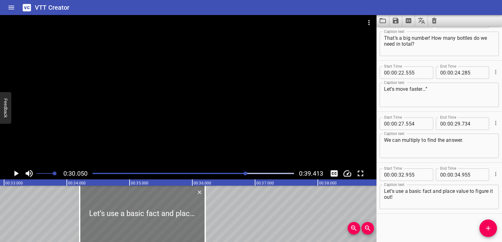
type input "205"
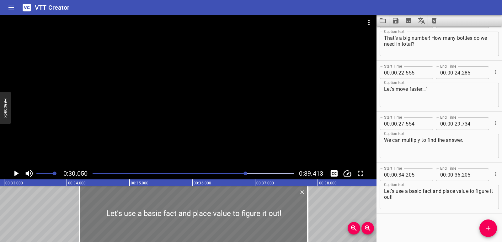
drag, startPoint x: 207, startPoint y: 210, endPoint x: 285, endPoint y: 206, distance: 78.2
click at [309, 211] on div at bounding box center [308, 214] width 6 height 56
type input "37"
type input "845"
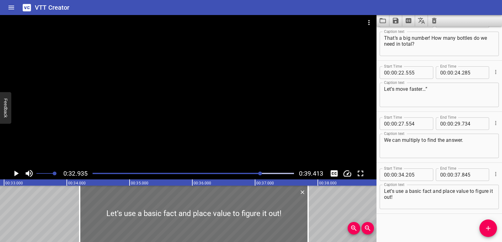
click at [16, 175] on icon "Play/Pause" at bounding box center [16, 174] width 4 height 6
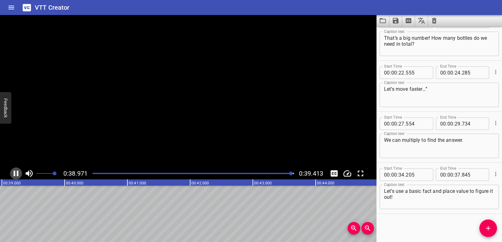
click at [16, 175] on icon "Play/Pause" at bounding box center [15, 173] width 9 height 9
click at [16, 175] on icon "Play/Pause" at bounding box center [16, 174] width 4 height 6
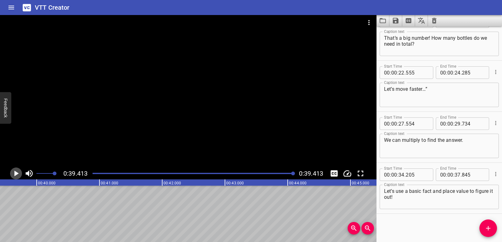
click at [16, 175] on icon "Play/Pause" at bounding box center [16, 174] width 4 height 6
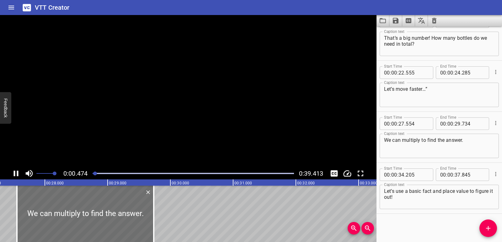
click at [16, 175] on icon "Play/Pause" at bounding box center [15, 173] width 9 height 9
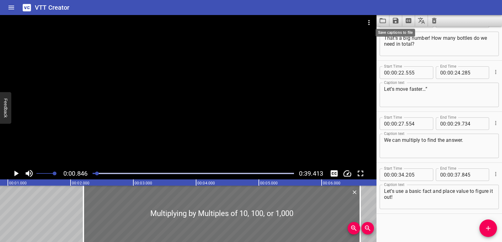
scroll to position [0, 53]
click at [395, 20] on icon "Save captions to file" at bounding box center [396, 21] width 6 height 6
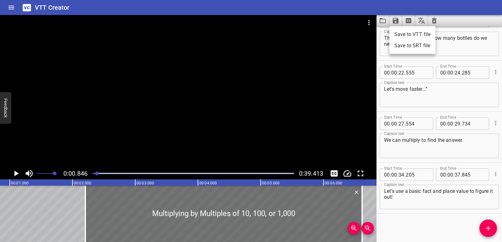
click at [396, 35] on li "Save to VTT file" at bounding box center [412, 34] width 46 height 11
click at [366, 20] on icon "Video Options" at bounding box center [369, 23] width 8 height 8
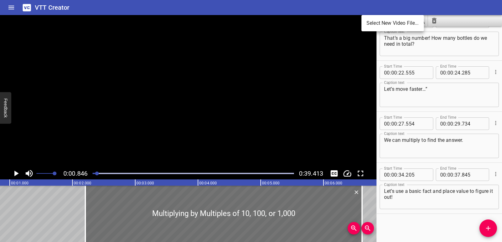
click at [377, 26] on li "Select New Video File..." at bounding box center [392, 23] width 62 height 11
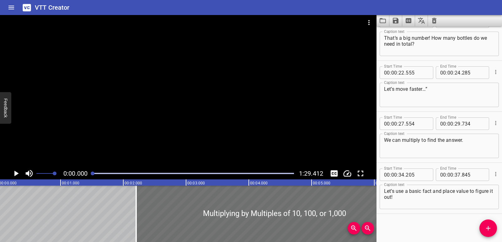
scroll to position [0, 0]
click at [433, 22] on icon "Clear captions" at bounding box center [434, 21] width 8 height 8
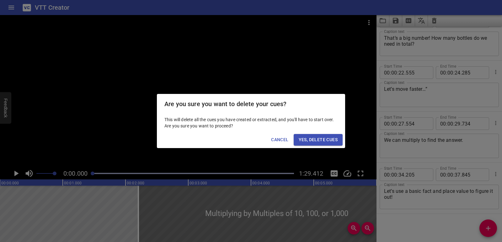
click at [334, 138] on span "Yes, Delete Cues" at bounding box center [318, 140] width 39 height 8
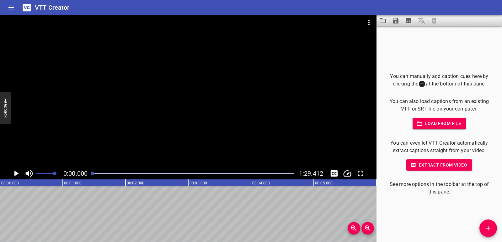
click at [432, 126] on span "Load from file" at bounding box center [439, 124] width 44 height 8
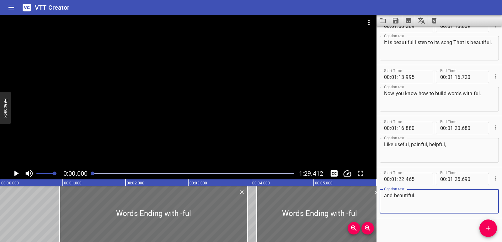
scroll to position [1296, 0]
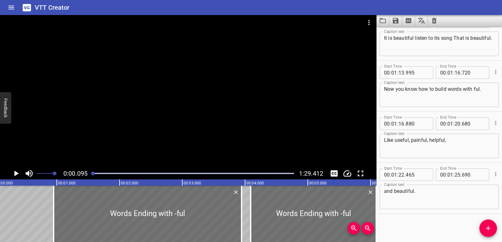
click at [13, 173] on icon "Play/Pause" at bounding box center [15, 173] width 9 height 9
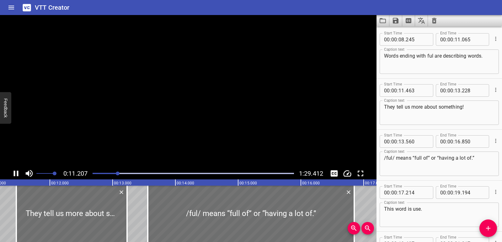
scroll to position [199, 0]
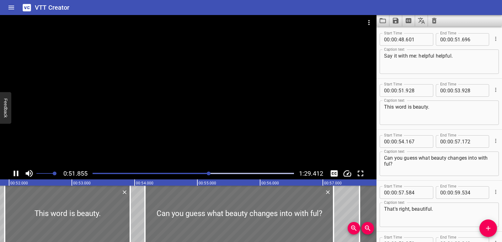
click at [18, 169] on icon "Play/Pause" at bounding box center [15, 173] width 9 height 9
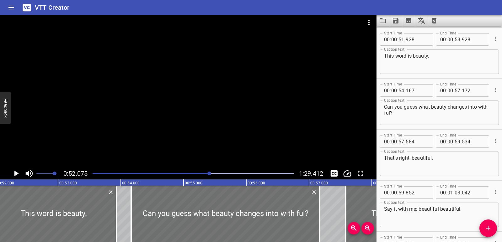
click at [208, 106] on div at bounding box center [188, 91] width 376 height 153
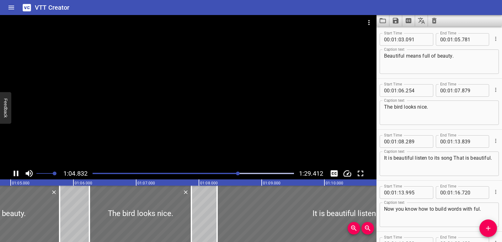
click at [15, 171] on icon "Play/Pause" at bounding box center [15, 173] width 9 height 9
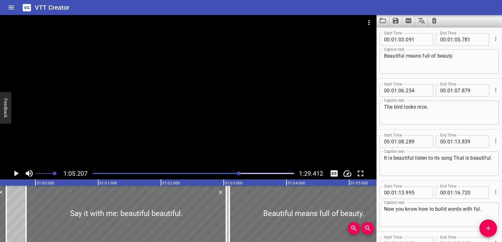
click at [20, 207] on div "Words Ending with -ful Words Ending with -ful Let's learn about /ful/. Words en…" at bounding box center [36, 214] width 7528 height 56
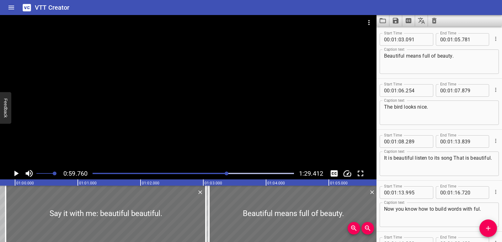
click at [12, 171] on icon "Play/Pause" at bounding box center [15, 173] width 9 height 9
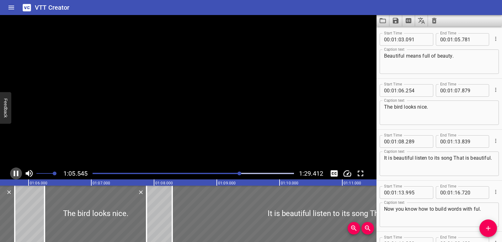
click at [12, 171] on icon "Play/Pause" at bounding box center [15, 173] width 9 height 9
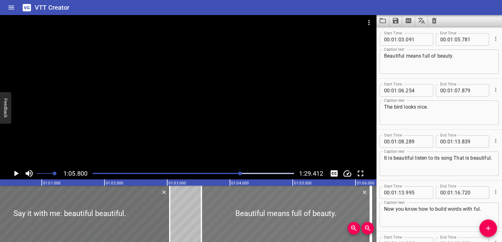
drag, startPoint x: 256, startPoint y: 222, endPoint x: 284, endPoint y: 220, distance: 28.6
click at [284, 220] on div at bounding box center [285, 214] width 169 height 56
type input "546"
type input "06"
type input "236"
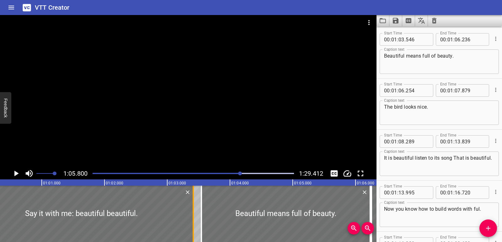
drag, startPoint x: 170, startPoint y: 212, endPoint x: 194, endPoint y: 214, distance: 23.6
click at [194, 214] on div at bounding box center [193, 214] width 1 height 56
type input "417"
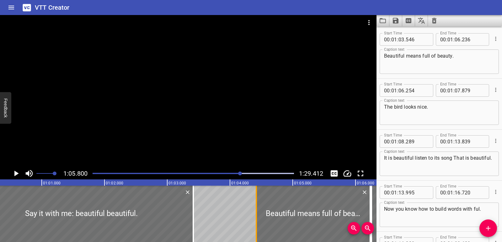
drag, startPoint x: 202, startPoint y: 212, endPoint x: 257, endPoint y: 214, distance: 54.9
click at [257, 214] on div at bounding box center [256, 214] width 1 height 56
type input "04"
type input "421"
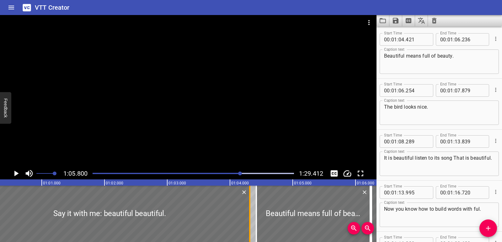
drag, startPoint x: 194, startPoint y: 214, endPoint x: 250, endPoint y: 216, distance: 56.5
click at [250, 216] on div at bounding box center [249, 214] width 1 height 56
type input "04"
type input "317"
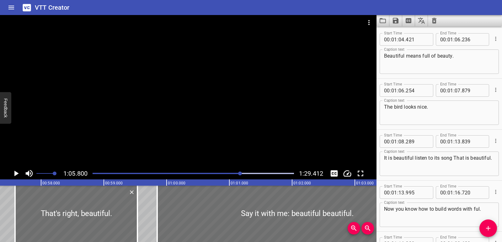
click at [0, 212] on div "Words Ending with -ful Words Ending with -ful Let's learn about /ful/. Words en…" at bounding box center [167, 214] width 7528 height 56
click at [18, 175] on icon "Play/Pause" at bounding box center [15, 173] width 9 height 9
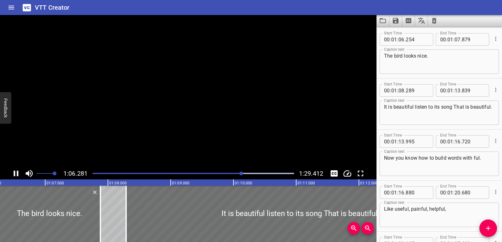
click at [18, 175] on icon "Play/Pause" at bounding box center [16, 174] width 5 height 6
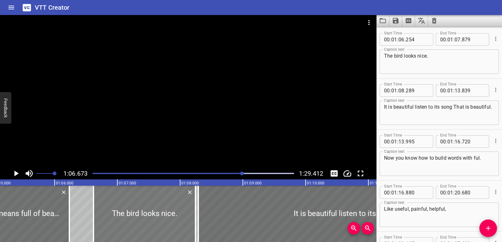
drag, startPoint x: 134, startPoint y: 217, endPoint x: 157, endPoint y: 221, distance: 23.3
click at [157, 221] on div at bounding box center [144, 214] width 102 height 56
type input "619"
type input "08"
type input "244"
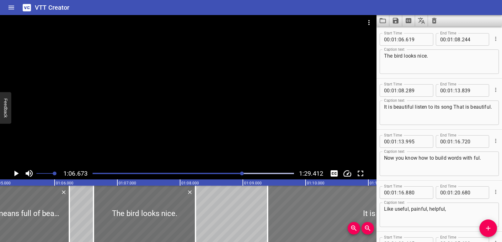
drag, startPoint x: 241, startPoint y: 218, endPoint x: 289, endPoint y: 218, distance: 48.3
click at [289, 218] on div at bounding box center [442, 214] width 348 height 56
type input "09"
type input "394"
type input "14"
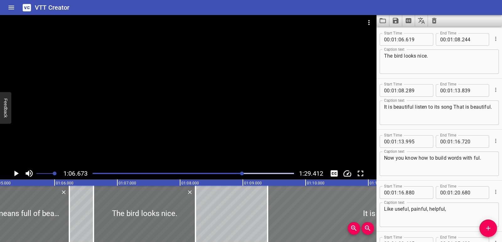
type input "944"
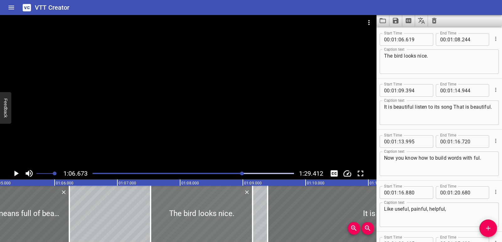
drag, startPoint x: 161, startPoint y: 211, endPoint x: 218, endPoint y: 210, distance: 57.1
click at [218, 210] on div at bounding box center [202, 214] width 102 height 56
type input "07"
type input "529"
type input "09"
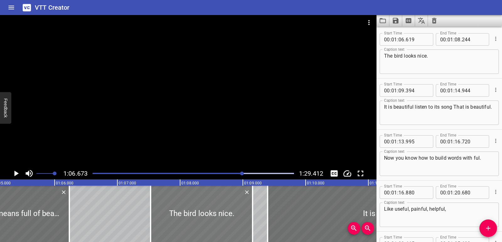
type input "154"
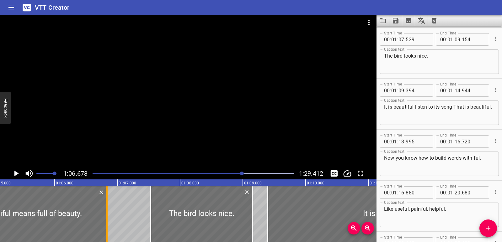
drag, startPoint x: 71, startPoint y: 208, endPoint x: 108, endPoint y: 210, distance: 37.7
click at [108, 210] on div at bounding box center [107, 214] width 6 height 56
type input "836"
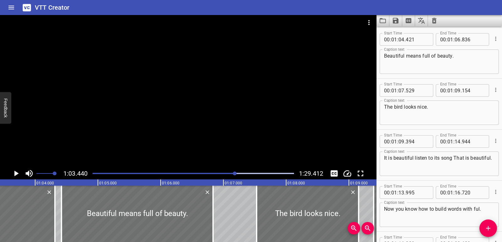
click at [18, 175] on icon "Play/Pause" at bounding box center [15, 173] width 9 height 9
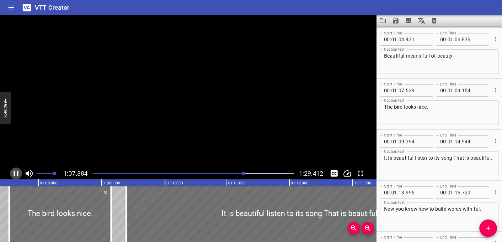
click at [17, 175] on icon "Play/Pause" at bounding box center [16, 174] width 5 height 6
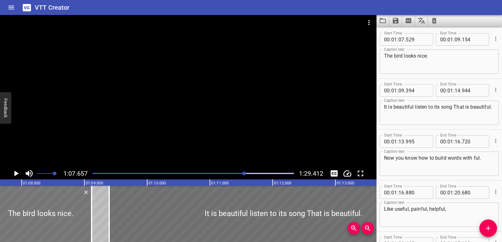
click at [24, 218] on div at bounding box center [41, 214] width 102 height 56
type input "489"
type input "114"
click at [17, 171] on icon "Play/Pause" at bounding box center [15, 173] width 9 height 9
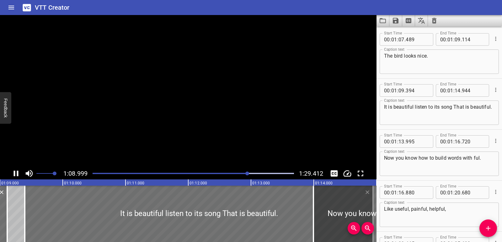
click at [17, 171] on icon "Play/Pause" at bounding box center [15, 173] width 9 height 9
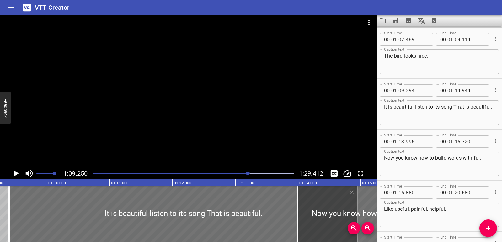
click at [17, 171] on icon "Play/Pause" at bounding box center [15, 173] width 9 height 9
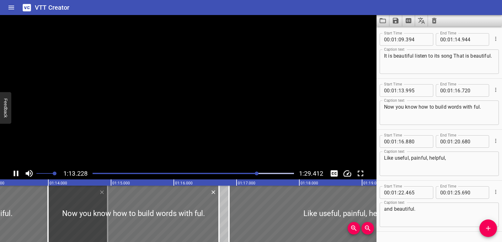
click at [17, 171] on icon "Play/Pause" at bounding box center [15, 173] width 9 height 9
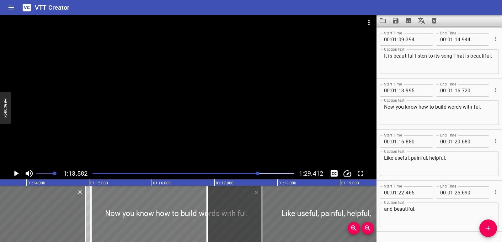
drag, startPoint x: 57, startPoint y: 202, endPoint x: 122, endPoint y: 201, distance: 64.6
click at [122, 201] on div at bounding box center [176, 214] width 171 height 56
type input "15"
type input "030"
type input "17"
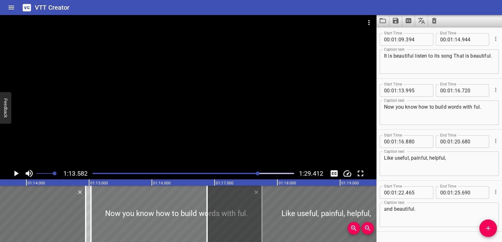
type input "755"
click at [17, 173] on icon "Play/Pause" at bounding box center [16, 174] width 4 height 6
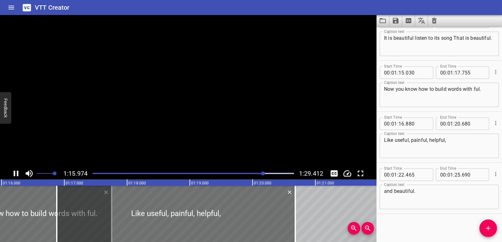
click at [17, 173] on icon "Play/Pause" at bounding box center [16, 174] width 5 height 6
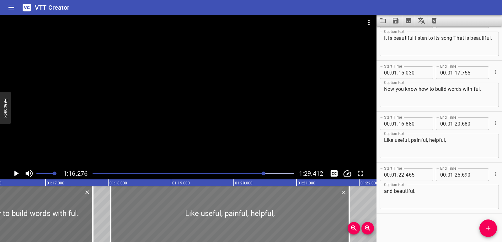
drag, startPoint x: 123, startPoint y: 213, endPoint x: 196, endPoint y: 212, distance: 72.8
click at [196, 212] on div at bounding box center [230, 214] width 238 height 56
type input "18"
type input "040"
type input "21"
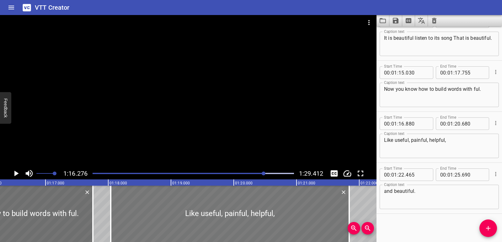
type input "840"
click at [15, 176] on icon "Play/Pause" at bounding box center [16, 174] width 4 height 6
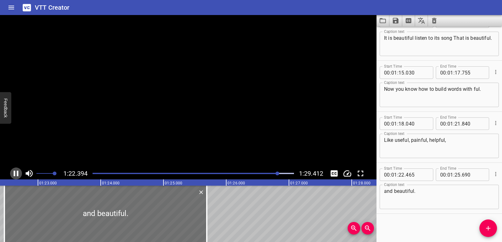
click at [15, 174] on icon "Play/Pause" at bounding box center [16, 174] width 5 height 6
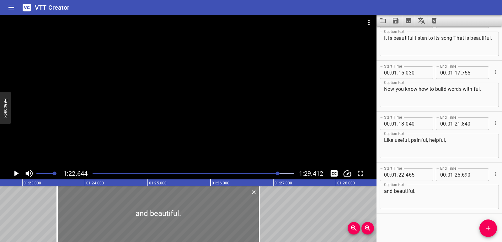
drag, startPoint x: 73, startPoint y: 217, endPoint x: 141, endPoint y: 218, distance: 68.1
click at [141, 218] on div at bounding box center [158, 214] width 202 height 56
type input "23"
type input "555"
type input "26"
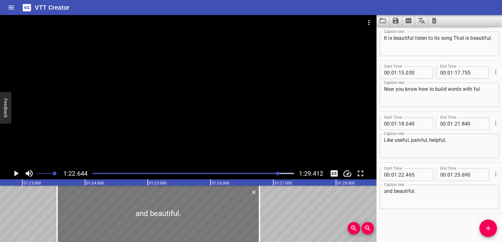
type input "780"
drag, startPoint x: 95, startPoint y: 212, endPoint x: 90, endPoint y: 212, distance: 5.0
click at [90, 212] on div at bounding box center [153, 214] width 202 height 56
type input "475"
type input "700"
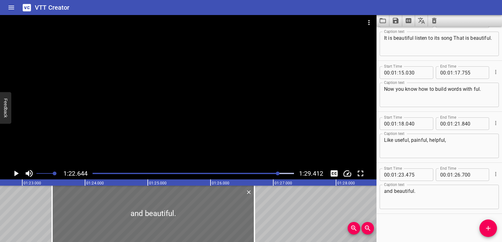
click at [13, 174] on icon "Play/Pause" at bounding box center [15, 173] width 9 height 9
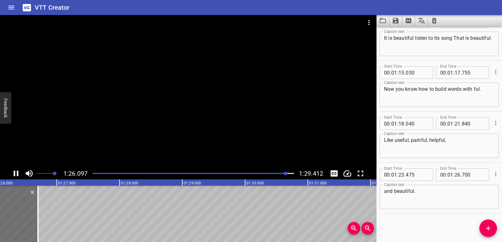
click at [215, 173] on div "Play progress" at bounding box center [185, 173] width 201 height 1
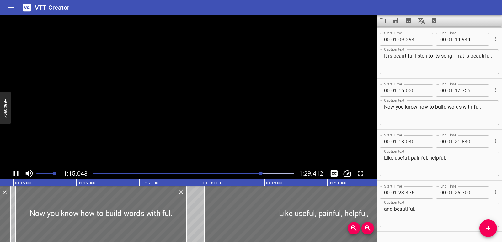
scroll to position [1296, 0]
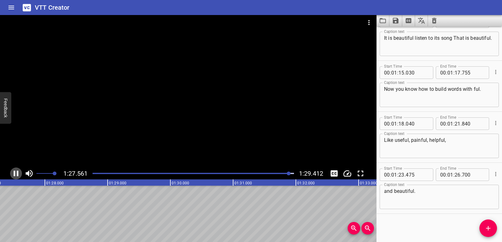
click at [13, 174] on icon "Play/Pause" at bounding box center [15, 173] width 9 height 9
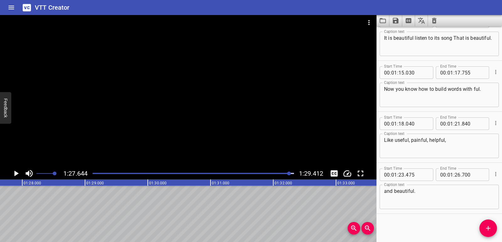
click at [398, 19] on icon "Save captions to file" at bounding box center [396, 21] width 6 height 6
click at [405, 34] on li "Save to VTT file" at bounding box center [412, 34] width 46 height 11
